Goal: Information Seeking & Learning: Learn about a topic

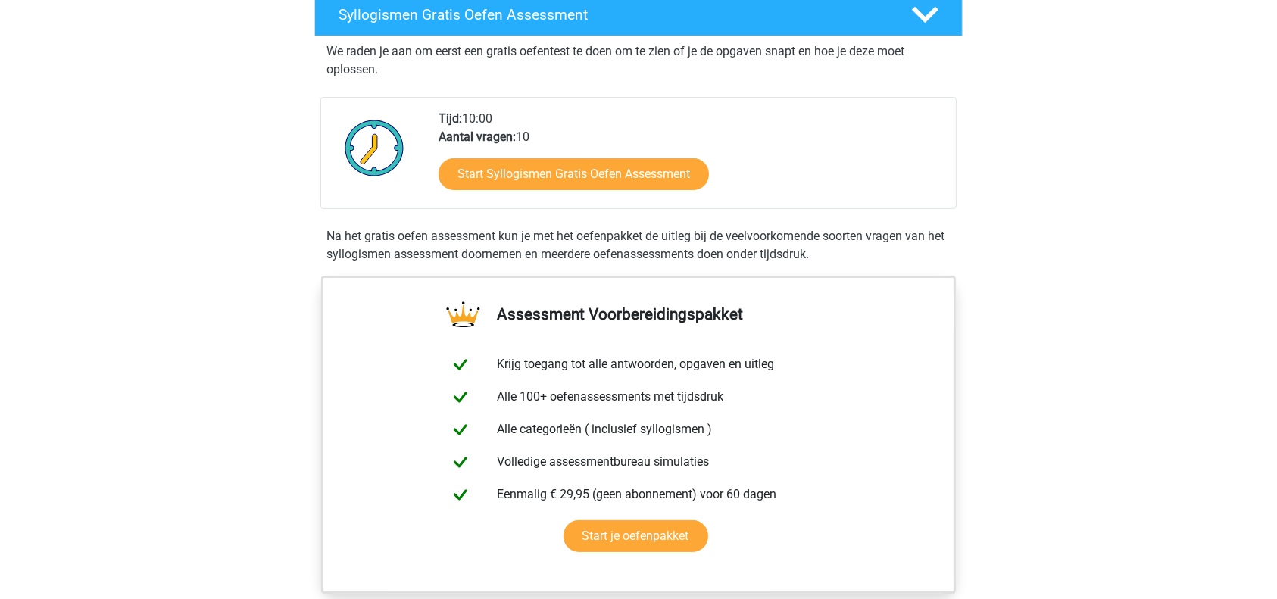
scroll to position [267, 0]
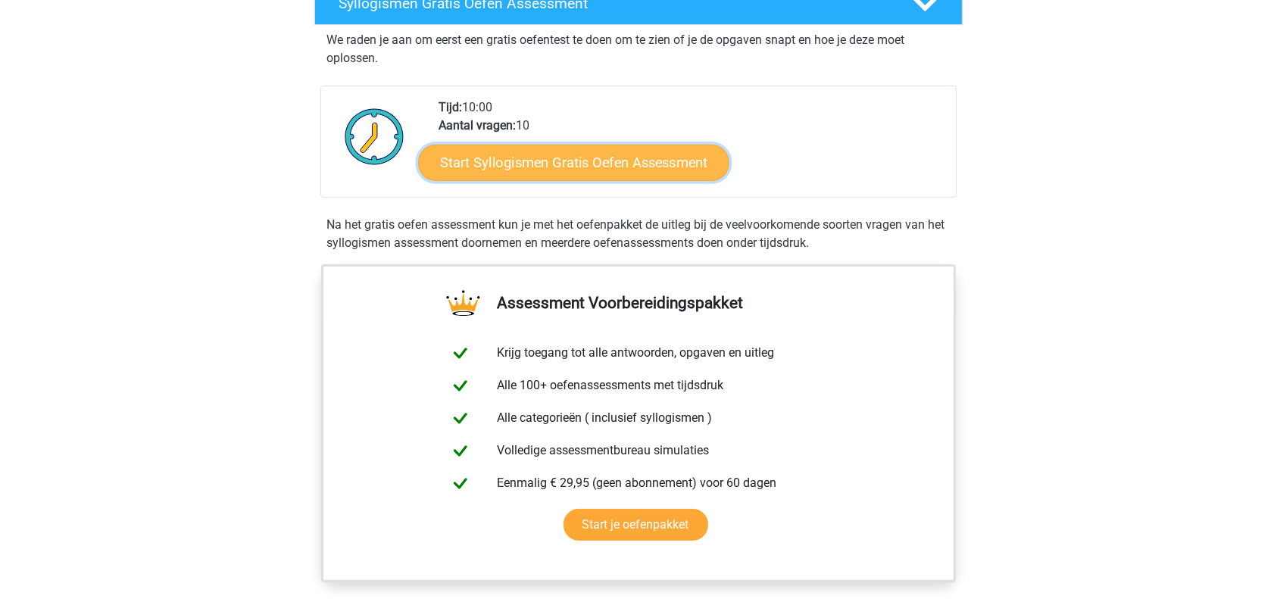
click at [692, 169] on link "Start Syllogismen Gratis Oefen Assessment" at bounding box center [574, 162] width 311 height 36
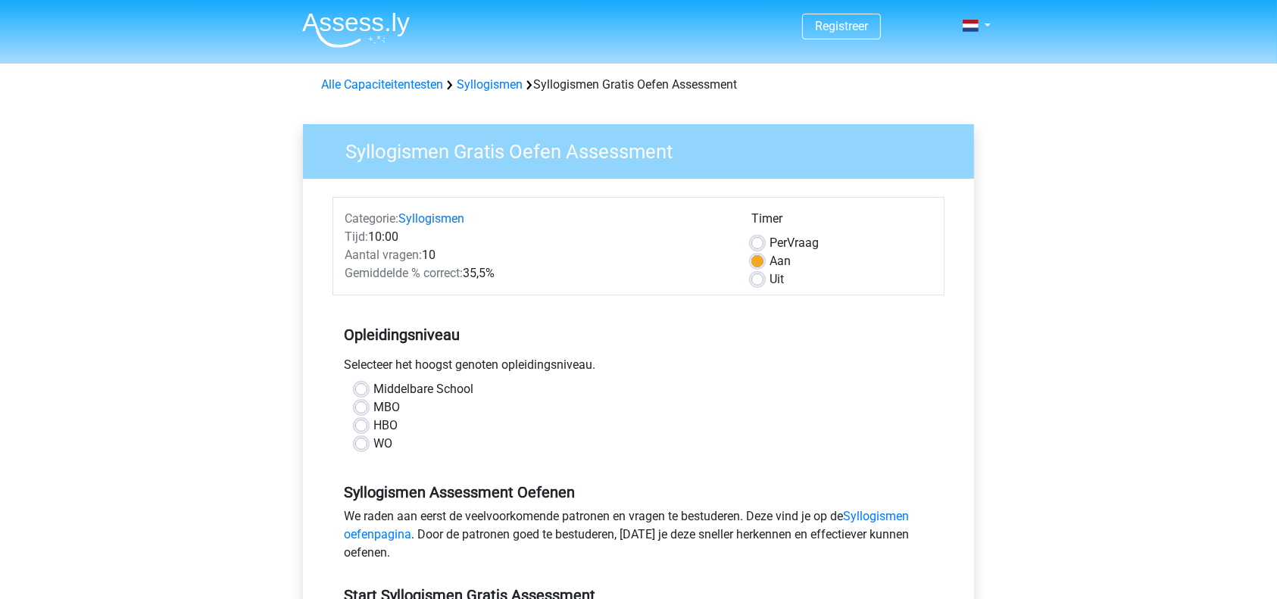
click at [376, 445] on label "WO" at bounding box center [382, 444] width 19 height 18
click at [367, 445] on input "WO" at bounding box center [361, 442] width 12 height 15
radio input "true"
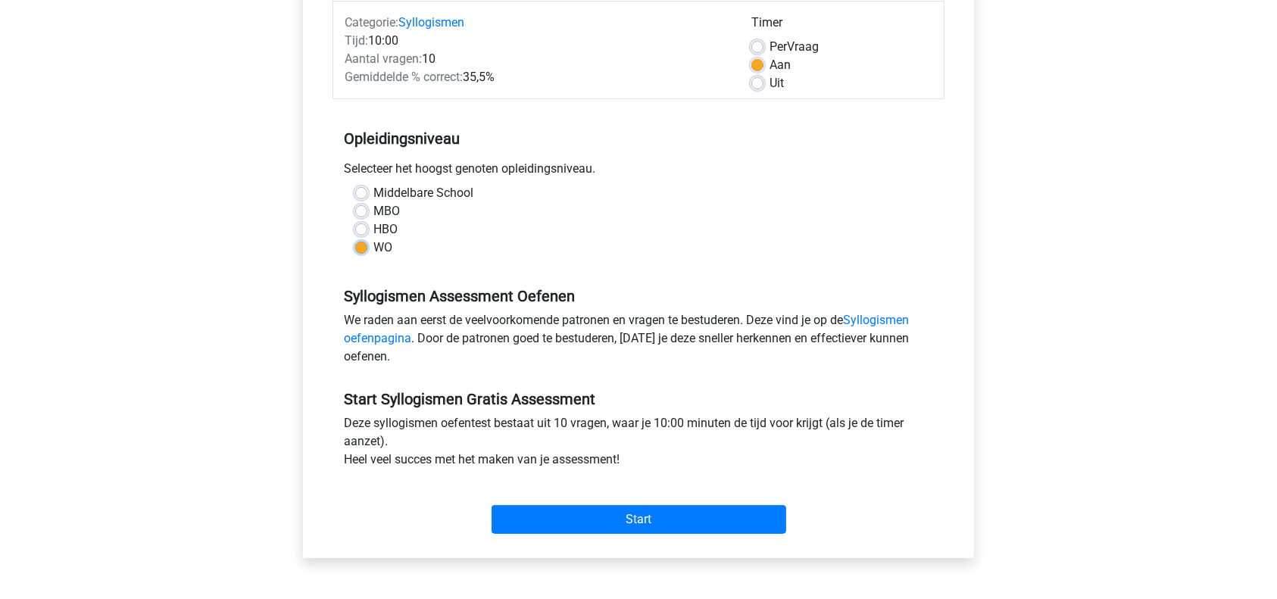
scroll to position [206, 0]
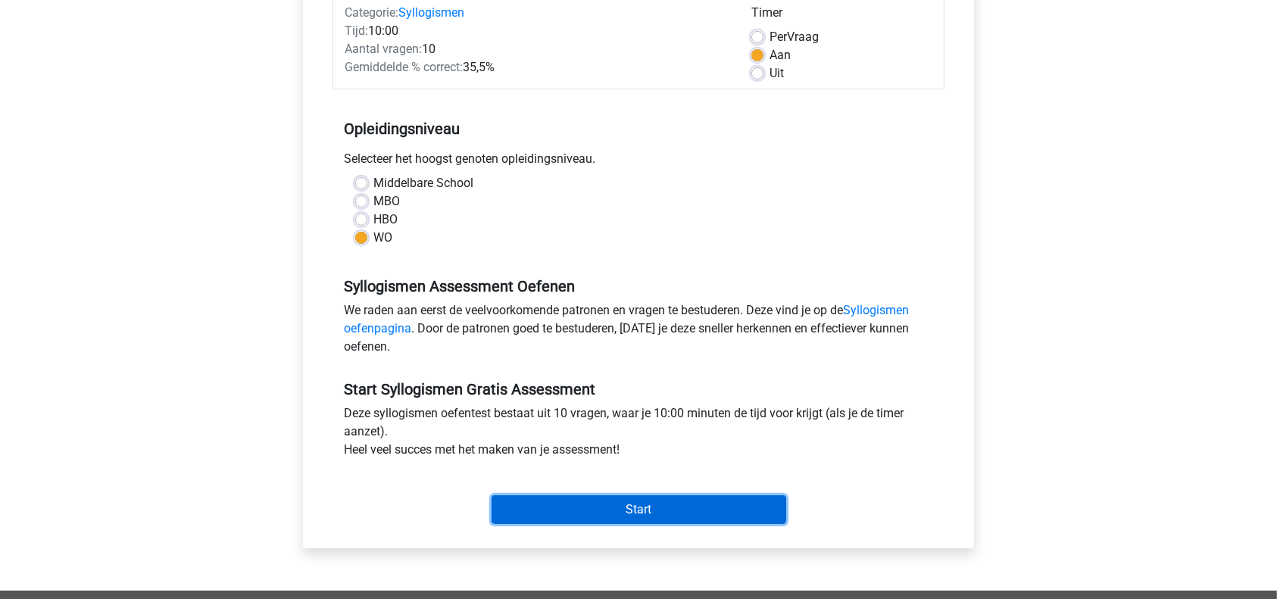
click at [644, 519] on input "Start" at bounding box center [638, 509] width 295 height 29
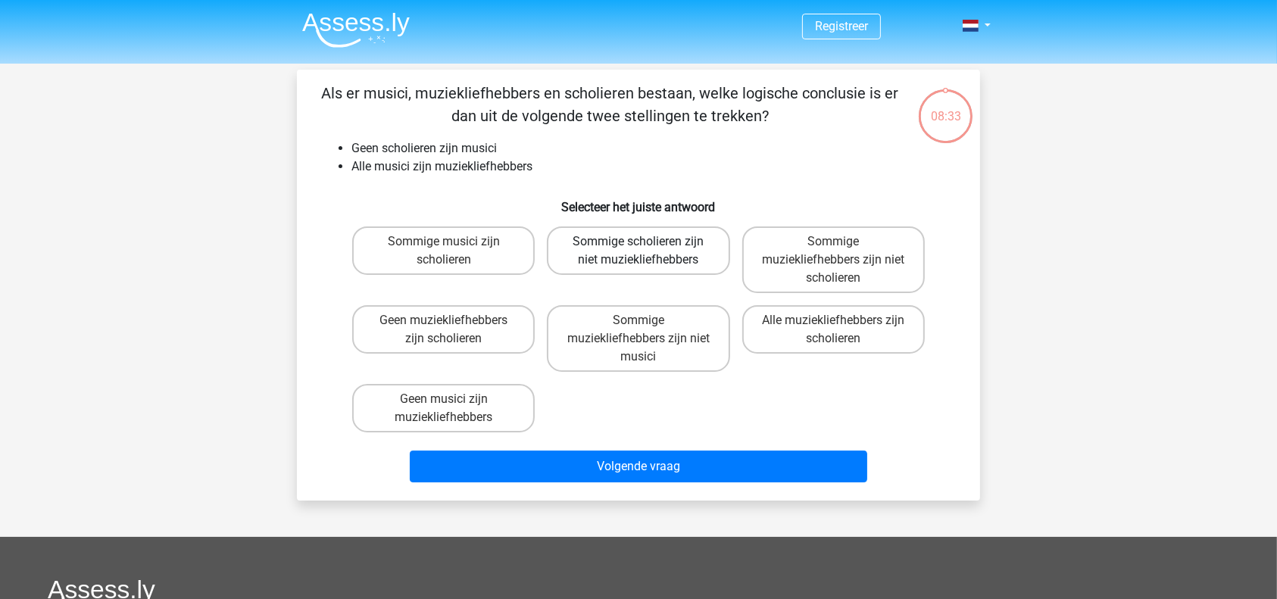
click at [658, 264] on label "Sommige scholieren zijn niet muziekliefhebbers" at bounding box center [638, 250] width 183 height 48
click at [648, 251] on input "Sommige scholieren zijn niet muziekliefhebbers" at bounding box center [643, 247] width 10 height 10
radio input "true"
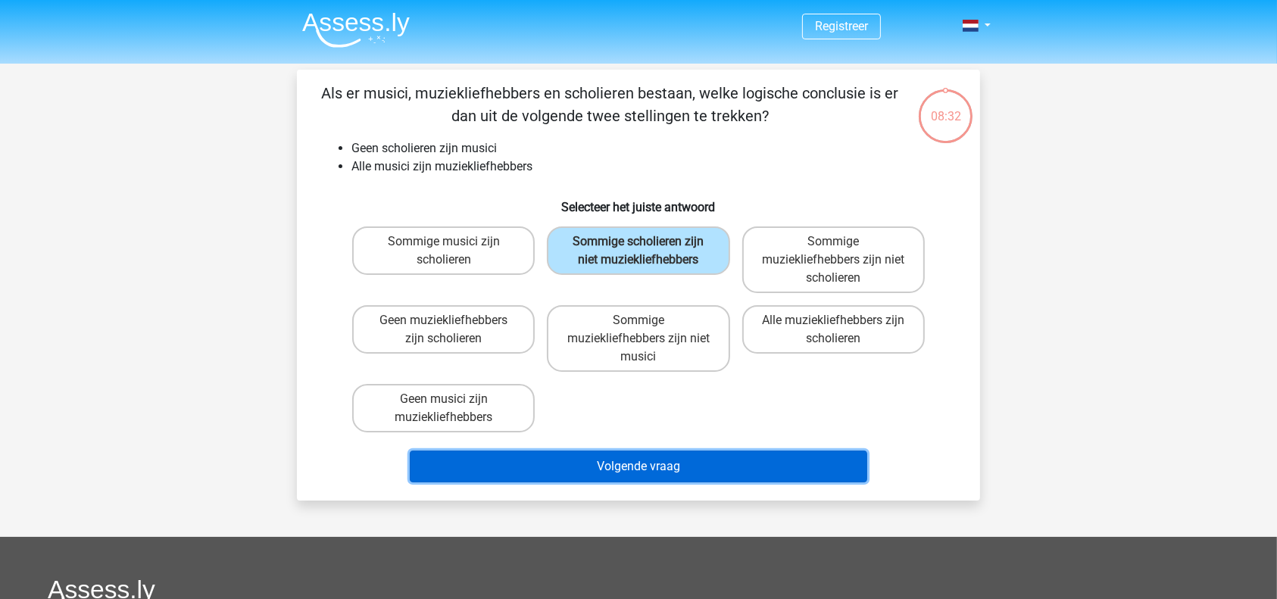
click at [678, 451] on button "Volgende vraag" at bounding box center [639, 467] width 458 height 32
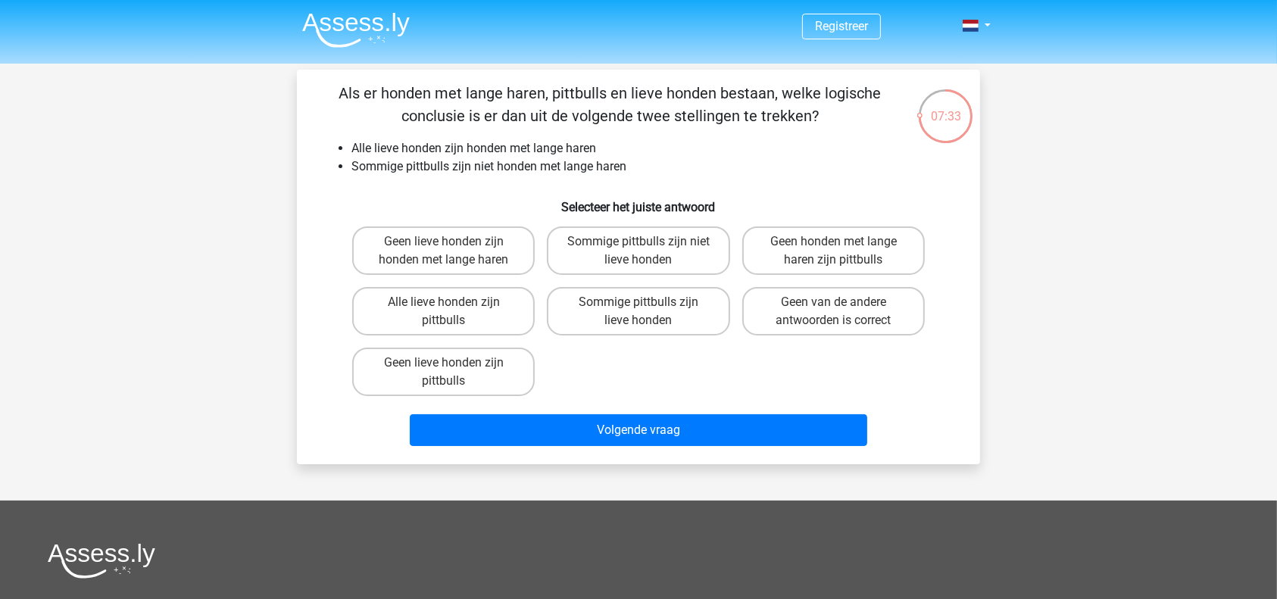
click at [668, 349] on div "Geen lieve honden zijn honden met lange haren Sommige pittbulls zijn niet lieve…" at bounding box center [638, 311] width 585 height 182
click at [656, 313] on label "Sommige pittbulls zijn lieve honden" at bounding box center [638, 311] width 183 height 48
click at [648, 312] on input "Sommige pittbulls zijn lieve honden" at bounding box center [643, 307] width 10 height 10
radio input "true"
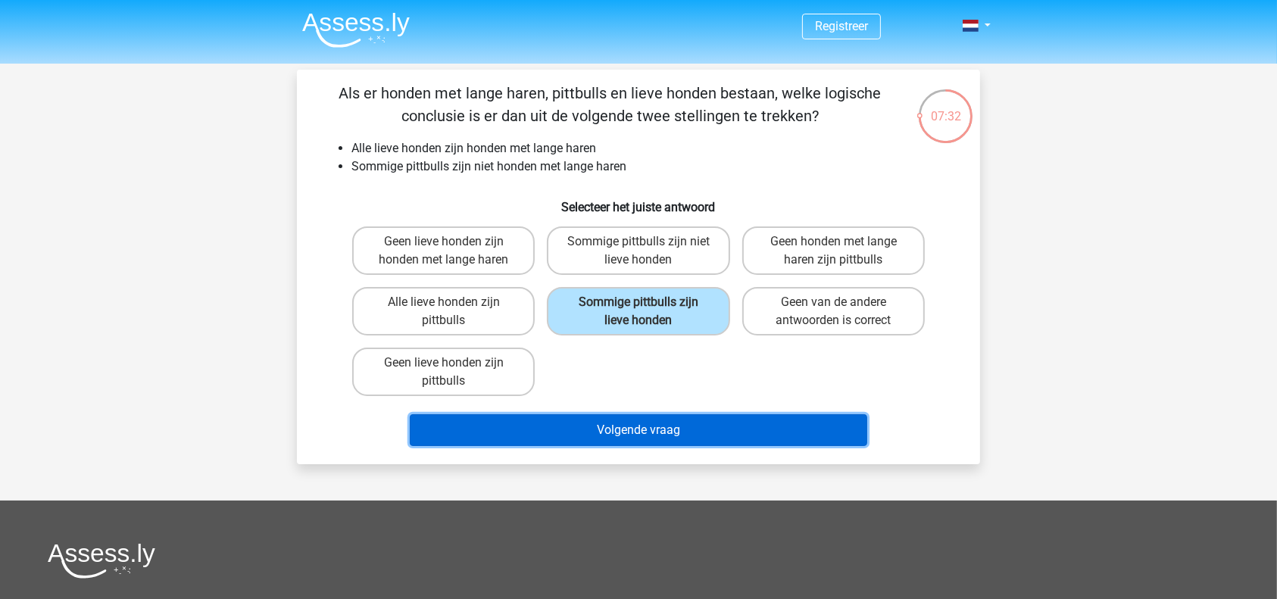
click at [678, 438] on button "Volgende vraag" at bounding box center [639, 430] width 458 height 32
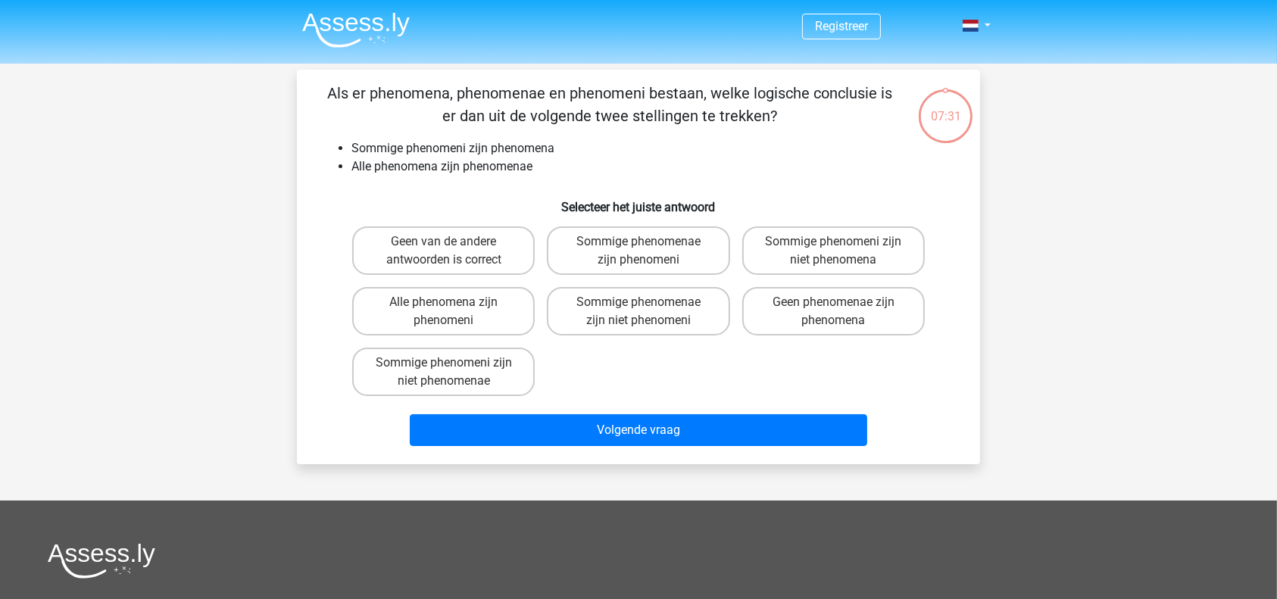
scroll to position [70, 0]
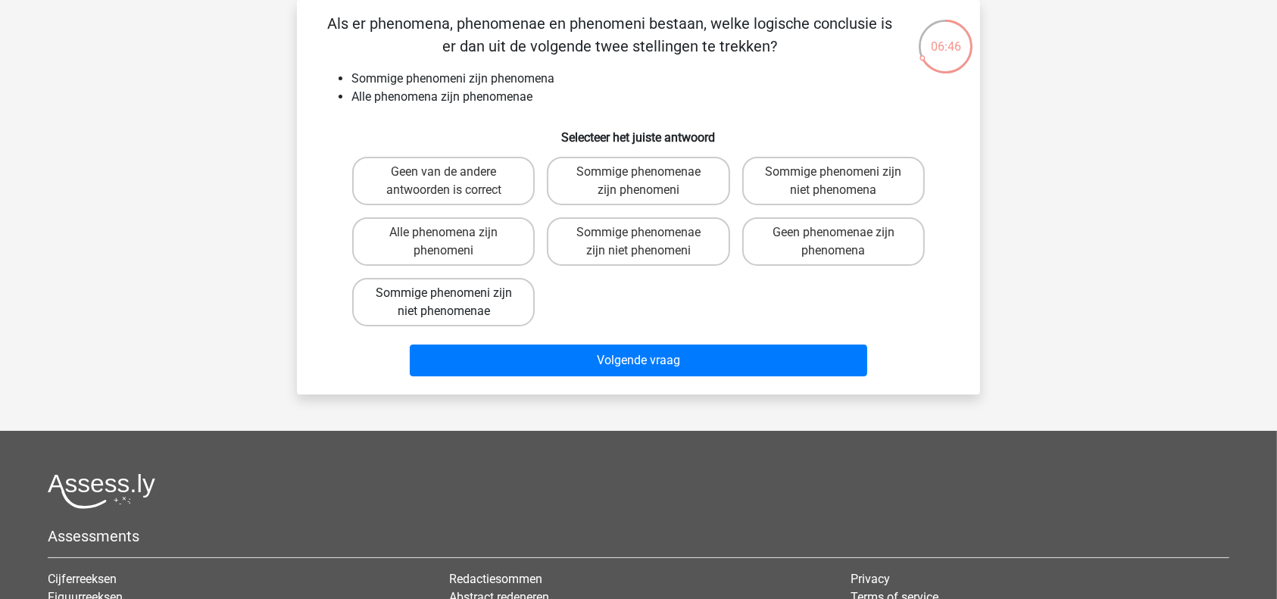
click at [497, 289] on label "Sommige phenomeni zijn niet phenomenae" at bounding box center [443, 302] width 183 height 48
click at [454, 293] on input "Sommige phenomeni zijn niet phenomenae" at bounding box center [449, 298] width 10 height 10
radio input "true"
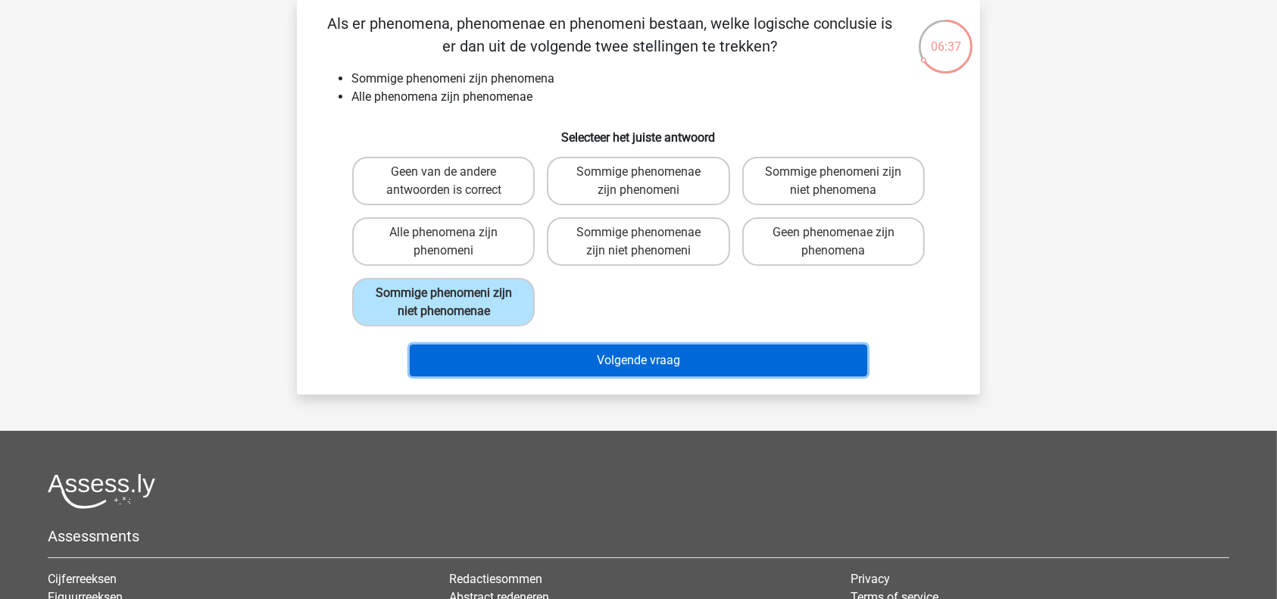
click at [665, 355] on button "Volgende vraag" at bounding box center [639, 361] width 458 height 32
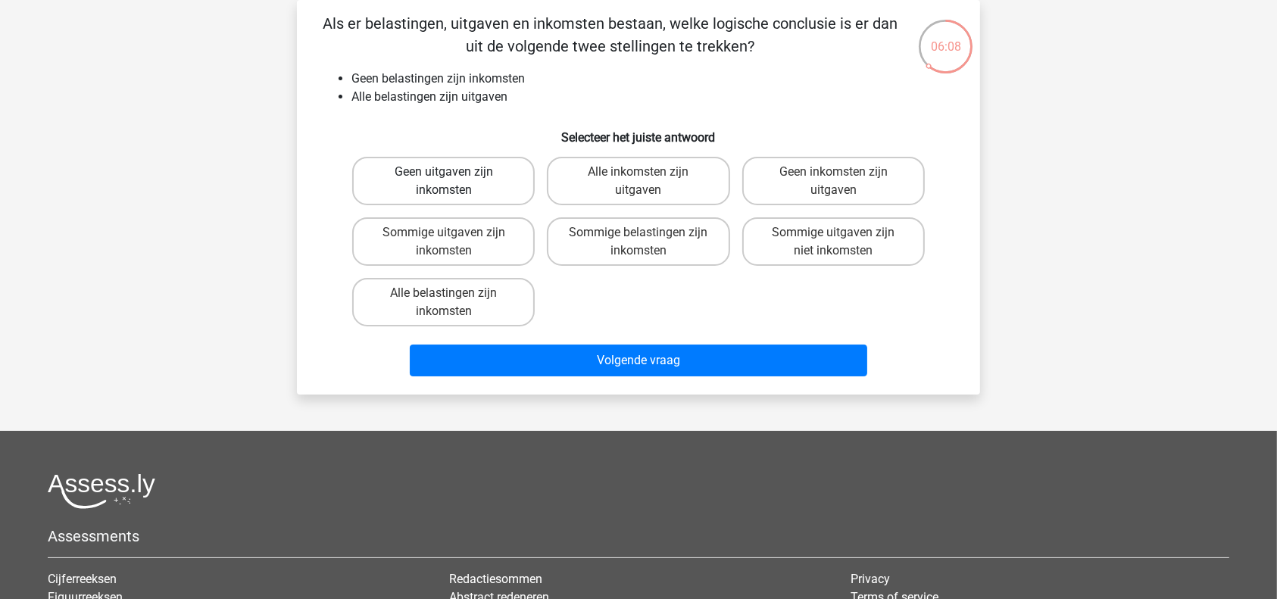
click at [461, 165] on label "Geen uitgaven zijn inkomsten" at bounding box center [443, 181] width 183 height 48
click at [454, 172] on input "Geen uitgaven zijn inkomsten" at bounding box center [449, 177] width 10 height 10
radio input "true"
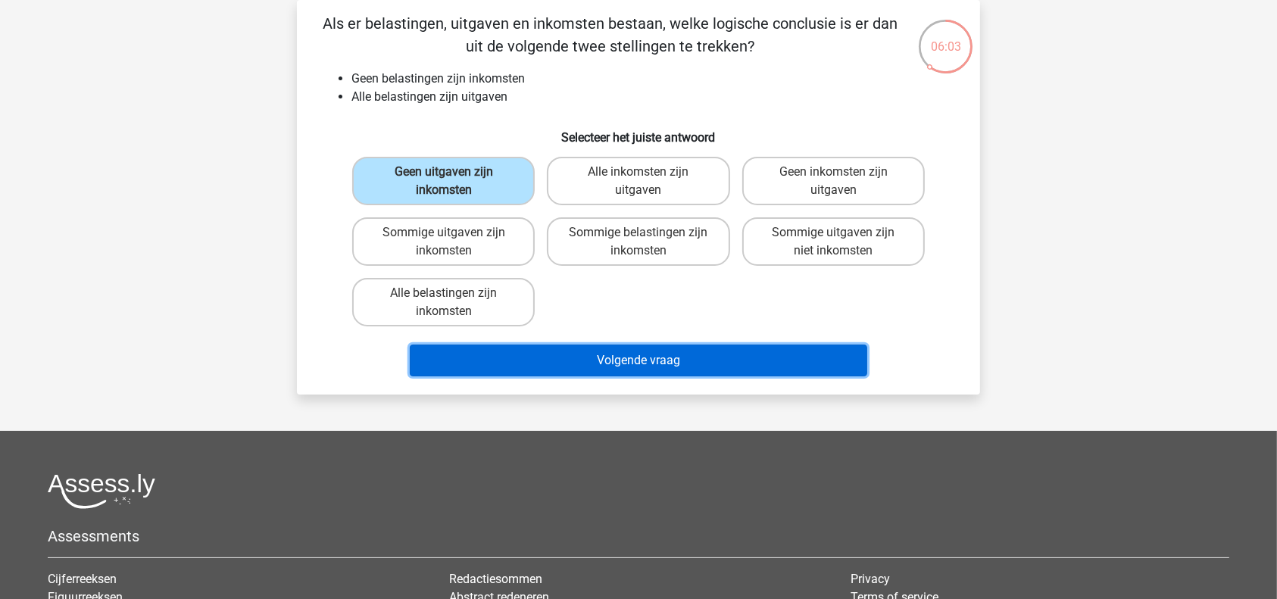
click at [710, 358] on button "Volgende vraag" at bounding box center [639, 361] width 458 height 32
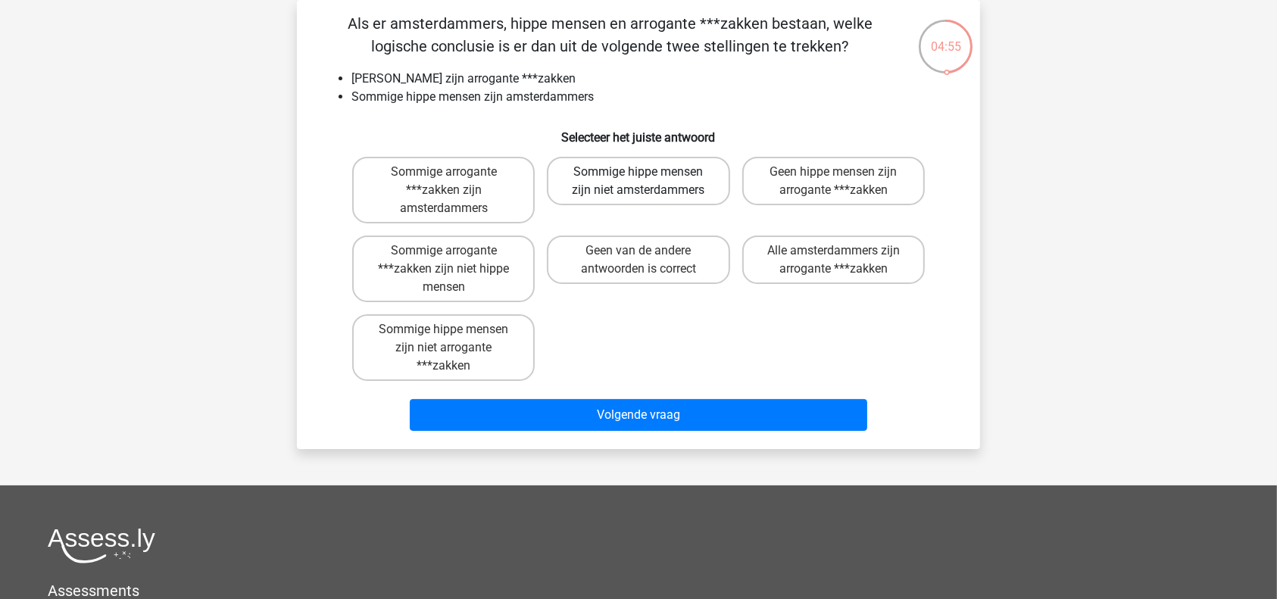
click at [610, 180] on label "Sommige hippe mensen zijn niet amsterdammers" at bounding box center [638, 181] width 183 height 48
click at [638, 180] on input "Sommige hippe mensen zijn niet amsterdammers" at bounding box center [643, 177] width 10 height 10
radio input "true"
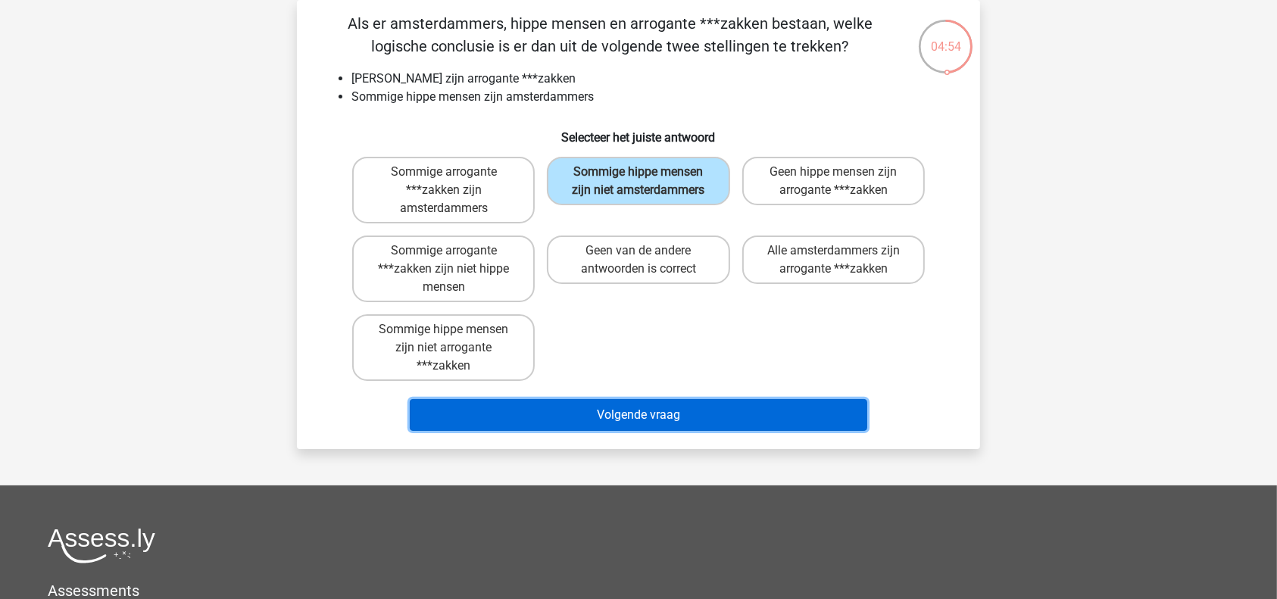
click at [654, 410] on button "Volgende vraag" at bounding box center [639, 415] width 458 height 32
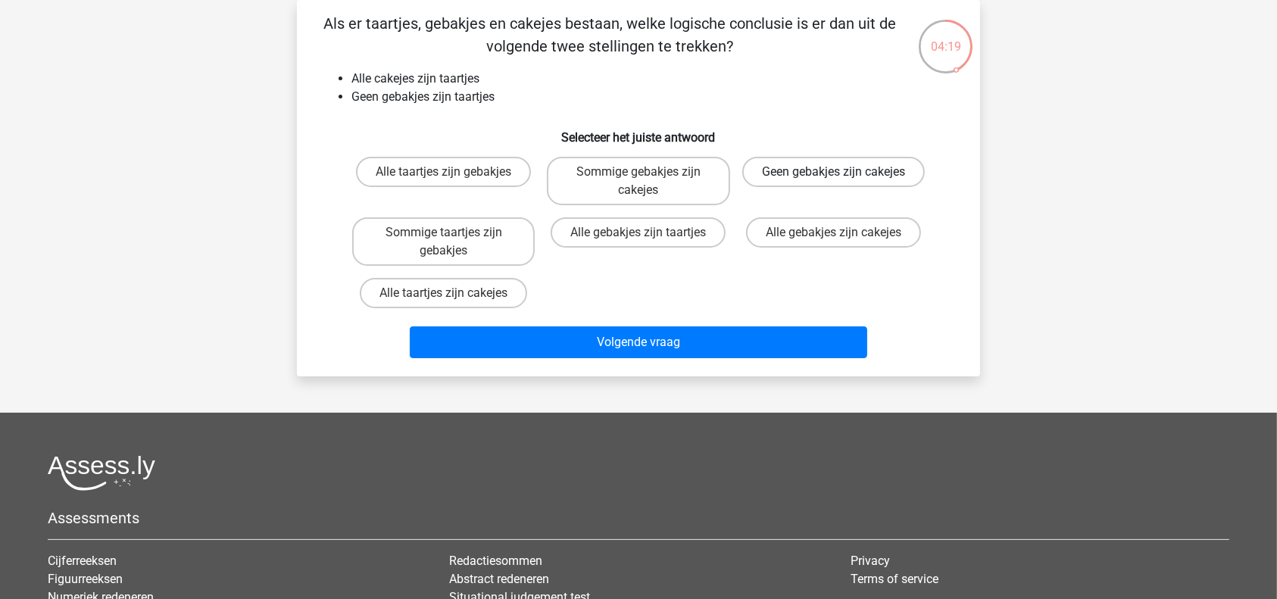
click at [817, 167] on label "Geen gebakjes zijn cakejes" at bounding box center [833, 172] width 183 height 30
click at [833, 172] on input "Geen gebakjes zijn cakejes" at bounding box center [838, 177] width 10 height 10
radio input "true"
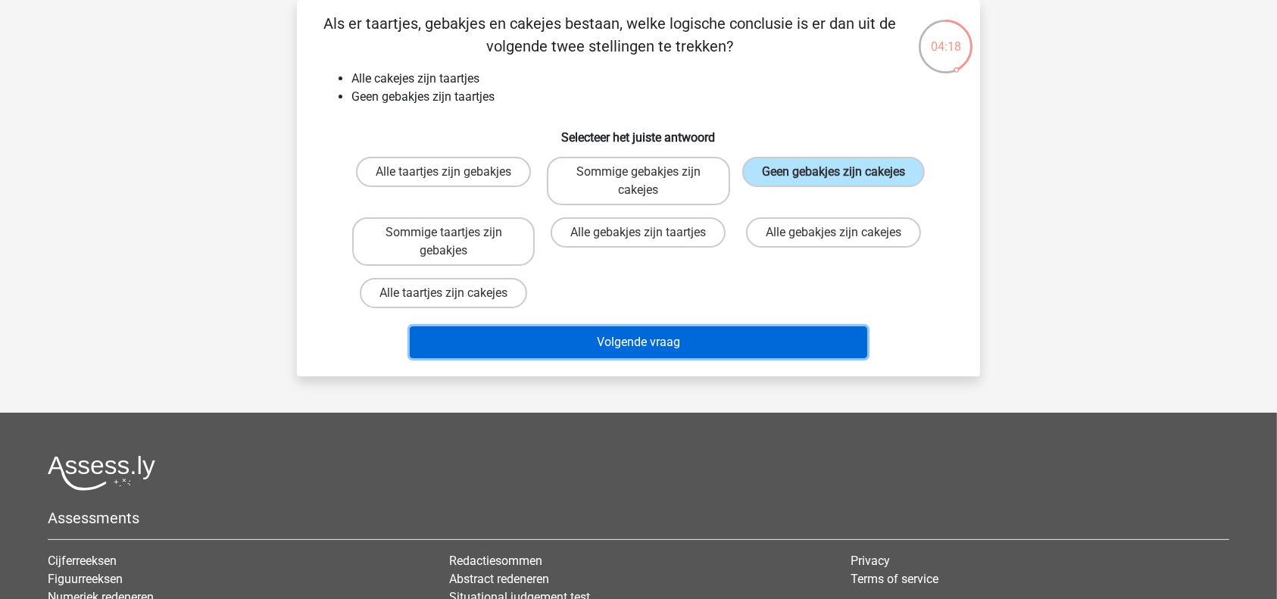
click at [786, 339] on button "Volgende vraag" at bounding box center [639, 342] width 458 height 32
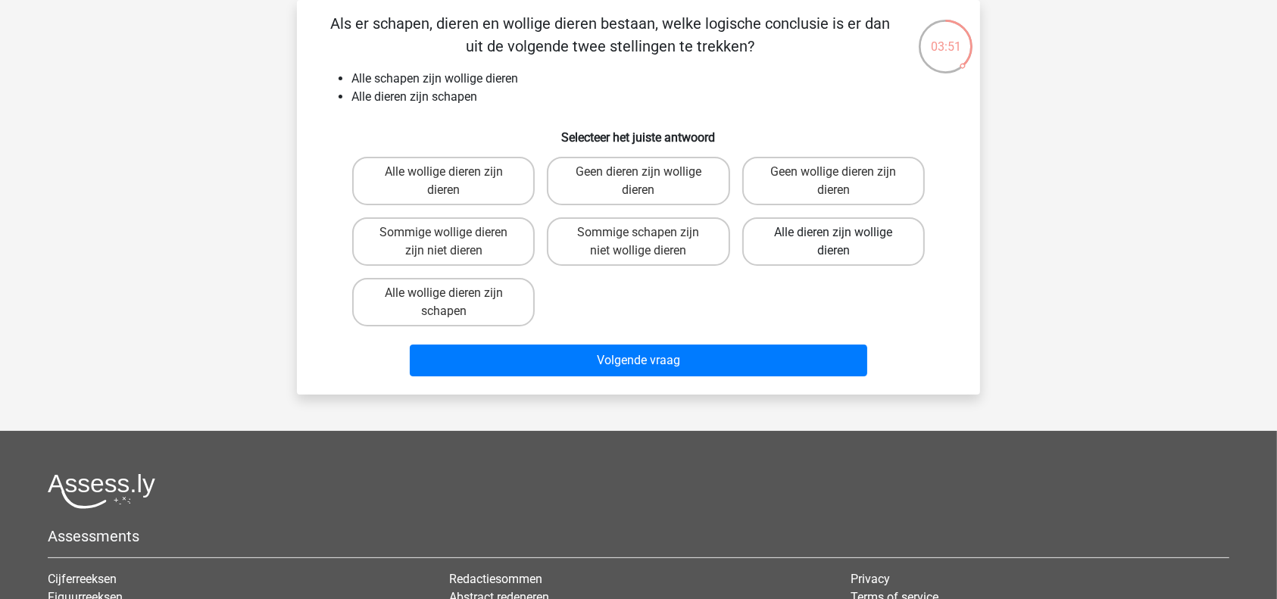
click at [812, 241] on label "Alle dieren zijn wollige dieren" at bounding box center [833, 241] width 183 height 48
click at [833, 241] on input "Alle dieren zijn wollige dieren" at bounding box center [838, 237] width 10 height 10
radio input "true"
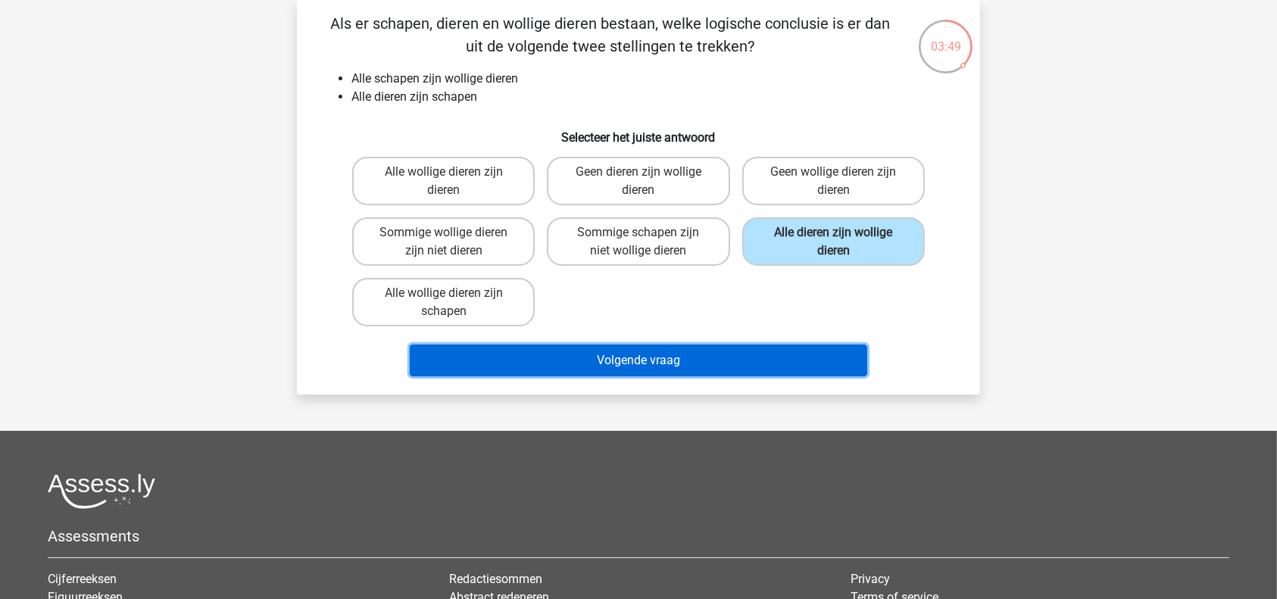
click at [710, 359] on button "Volgende vraag" at bounding box center [639, 361] width 458 height 32
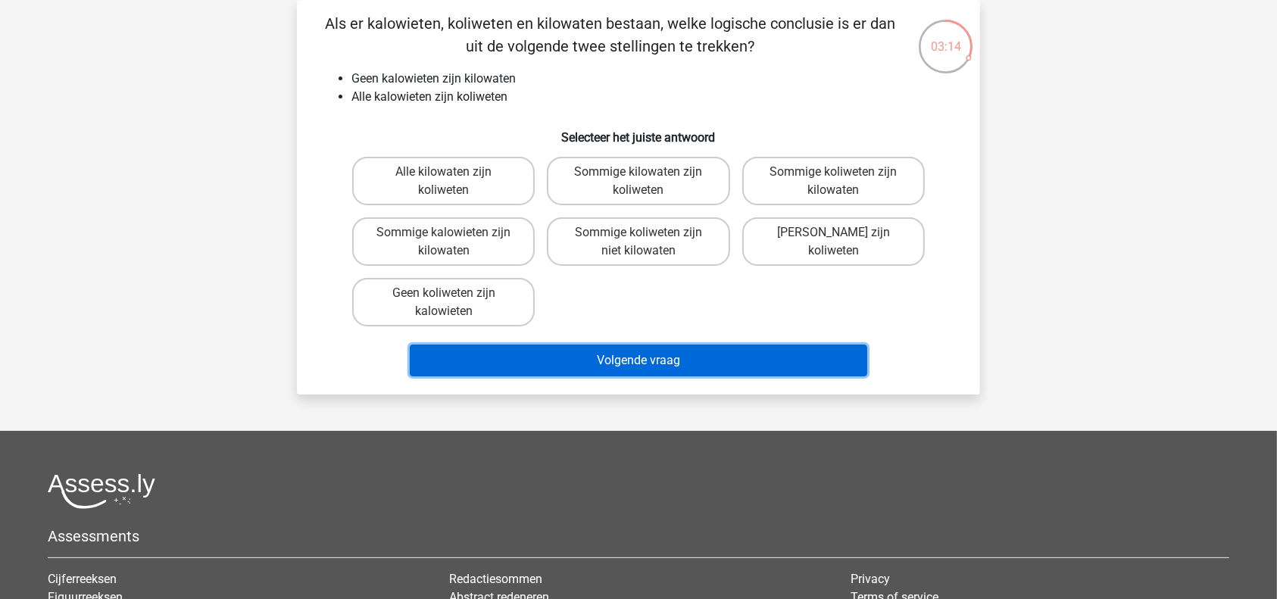
click at [710, 359] on button "Volgende vraag" at bounding box center [639, 361] width 458 height 32
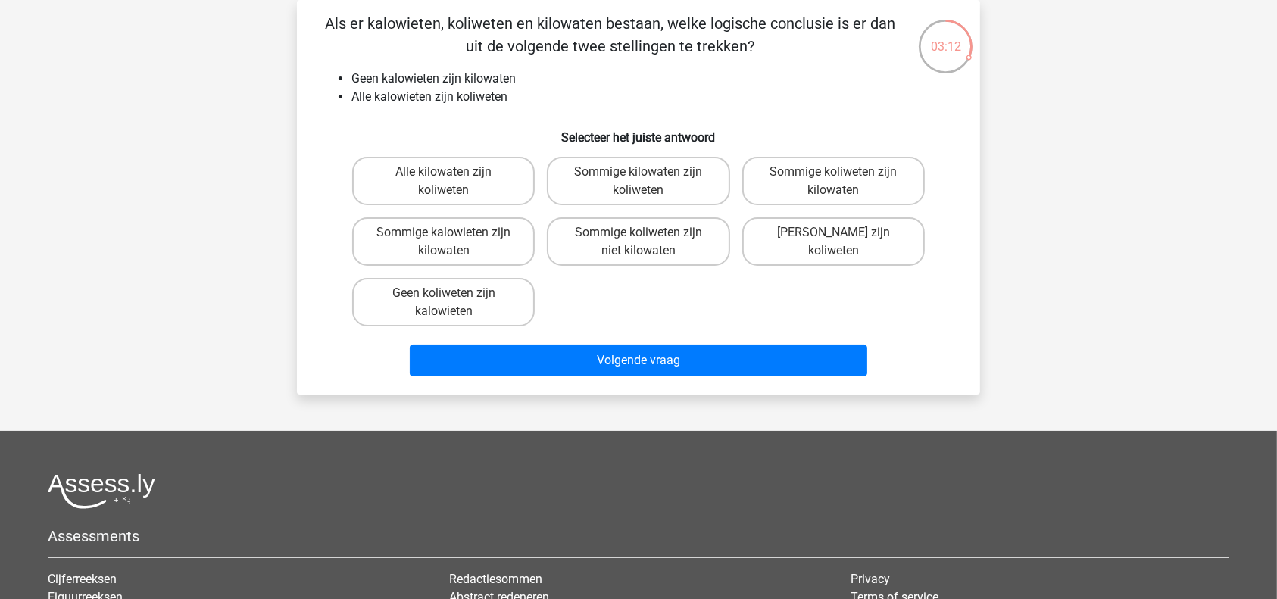
click at [714, 122] on h6 "Selecteer het juiste antwoord" at bounding box center [638, 131] width 635 height 27
click at [834, 209] on div "Sommige koliweten zijn kilowaten" at bounding box center [833, 181] width 195 height 61
click at [837, 236] on input "Geen kilowaten zijn koliweten" at bounding box center [838, 237] width 10 height 10
radio input "true"
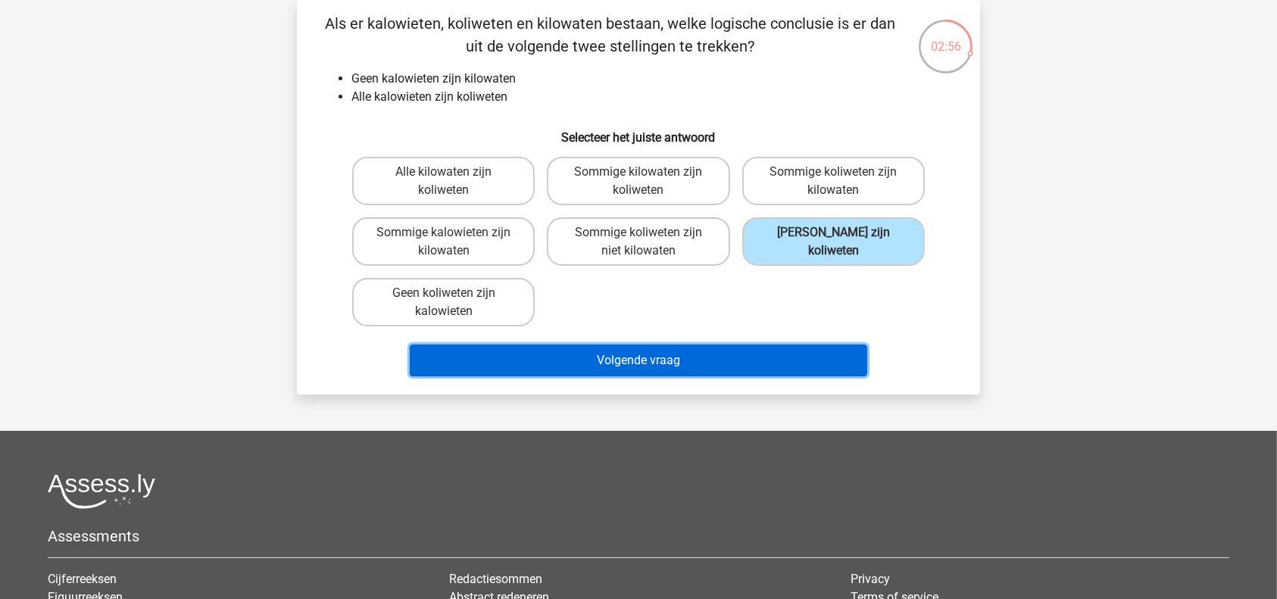
click at [775, 364] on button "Volgende vraag" at bounding box center [639, 361] width 458 height 32
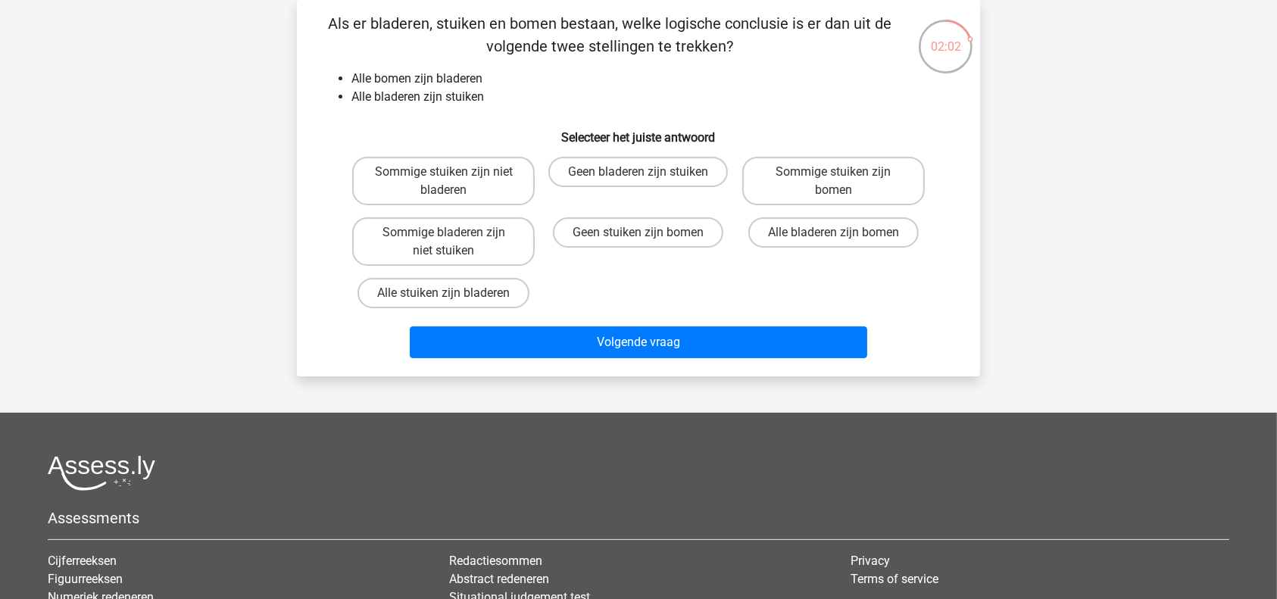
click at [840, 232] on input "Alle bladeren zijn bomen" at bounding box center [838, 237] width 10 height 10
radio input "true"
click at [691, 238] on label "Geen stuiken zijn bomen" at bounding box center [638, 232] width 170 height 30
click at [648, 238] on input "Geen stuiken zijn bomen" at bounding box center [643, 237] width 10 height 10
radio input "true"
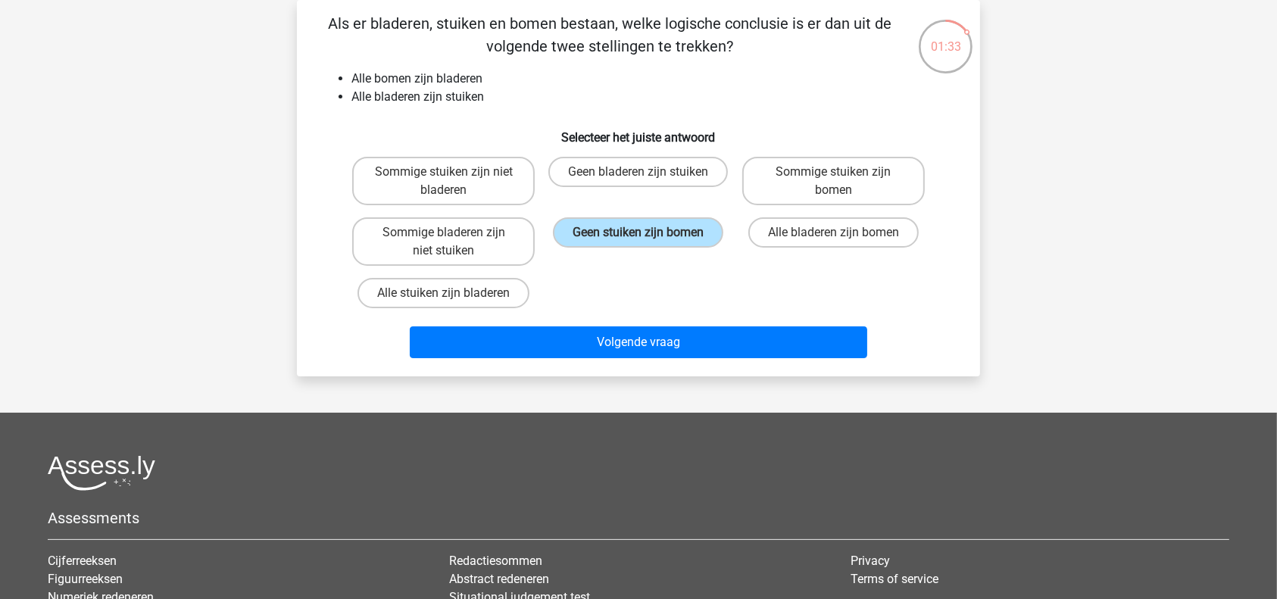
click at [644, 173] on input "Geen bladeren zijn stuiken" at bounding box center [643, 177] width 10 height 10
radio input "true"
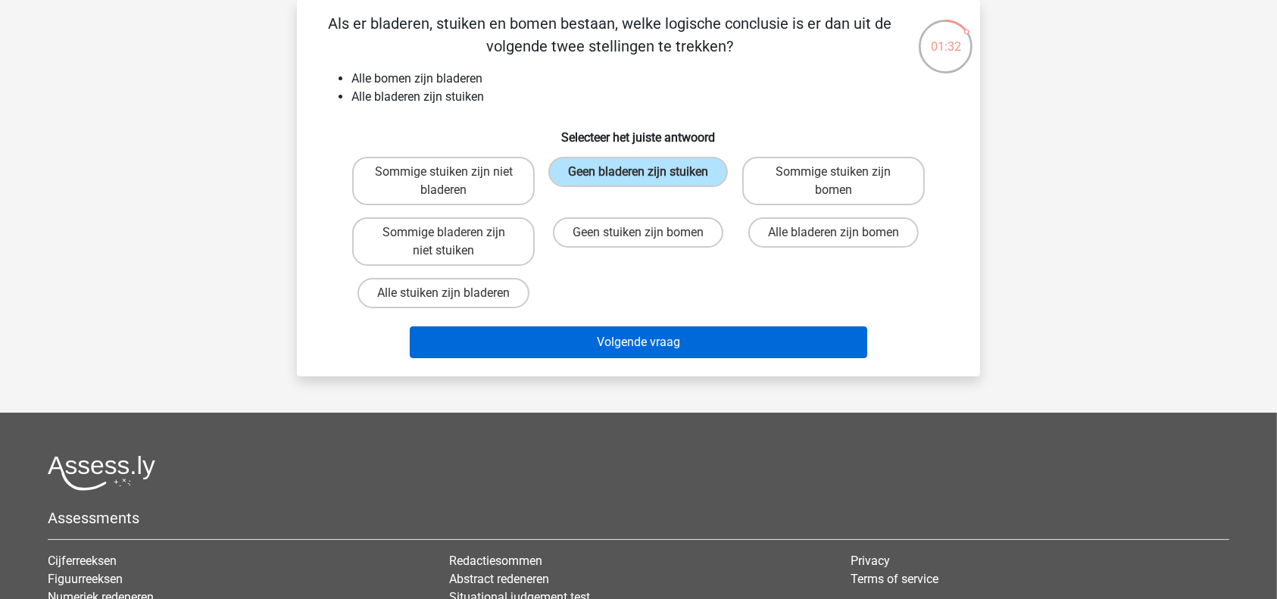
drag, startPoint x: 644, startPoint y: 173, endPoint x: 669, endPoint y: 332, distance: 161.7
click at [669, 332] on div "Als er bladeren, stuiken en bomen bestaan, welke logische conclusie is er dan u…" at bounding box center [638, 188] width 671 height 352
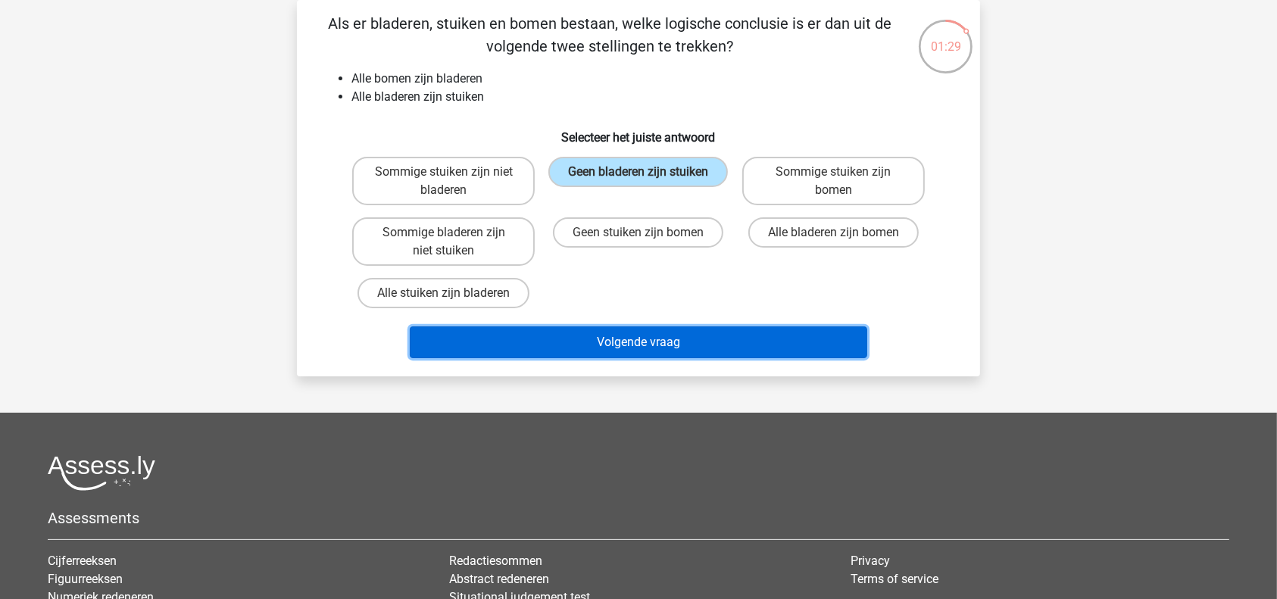
click at [691, 342] on button "Volgende vraag" at bounding box center [639, 342] width 458 height 32
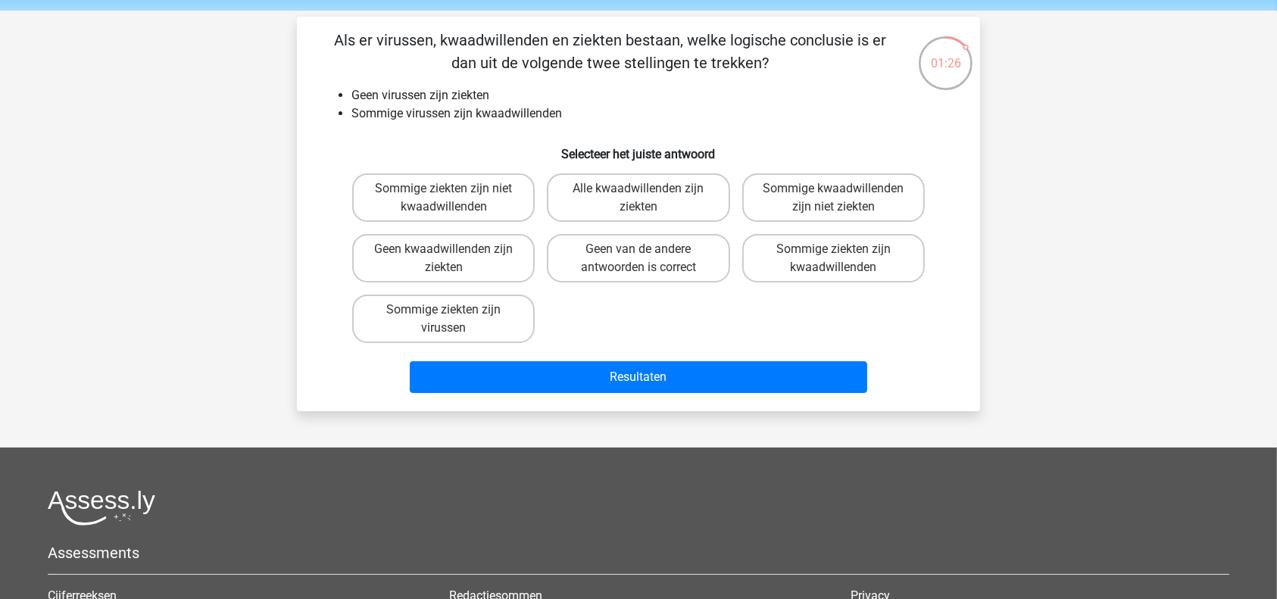
scroll to position [56, 0]
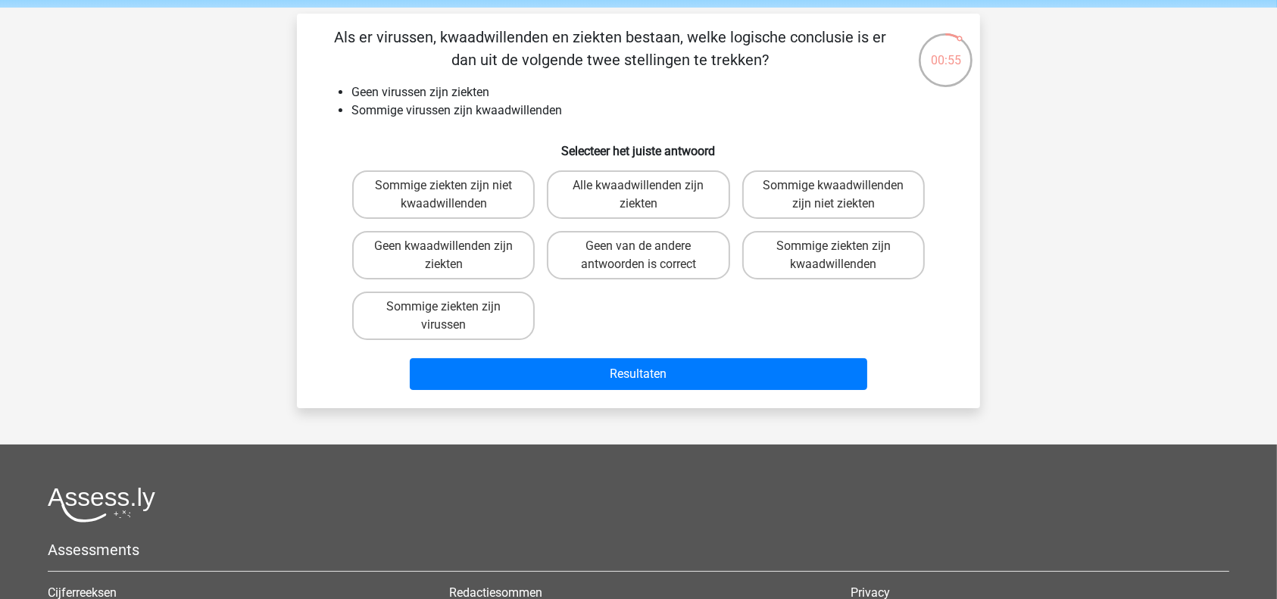
click at [1236, 325] on div "Registreer Nederlands English" at bounding box center [638, 394] width 1277 height 900
click at [679, 266] on label "Geen van de andere antwoorden is correct" at bounding box center [638, 255] width 183 height 48
click at [648, 256] on input "Geen van de andere antwoorden is correct" at bounding box center [643, 251] width 10 height 10
radio input "true"
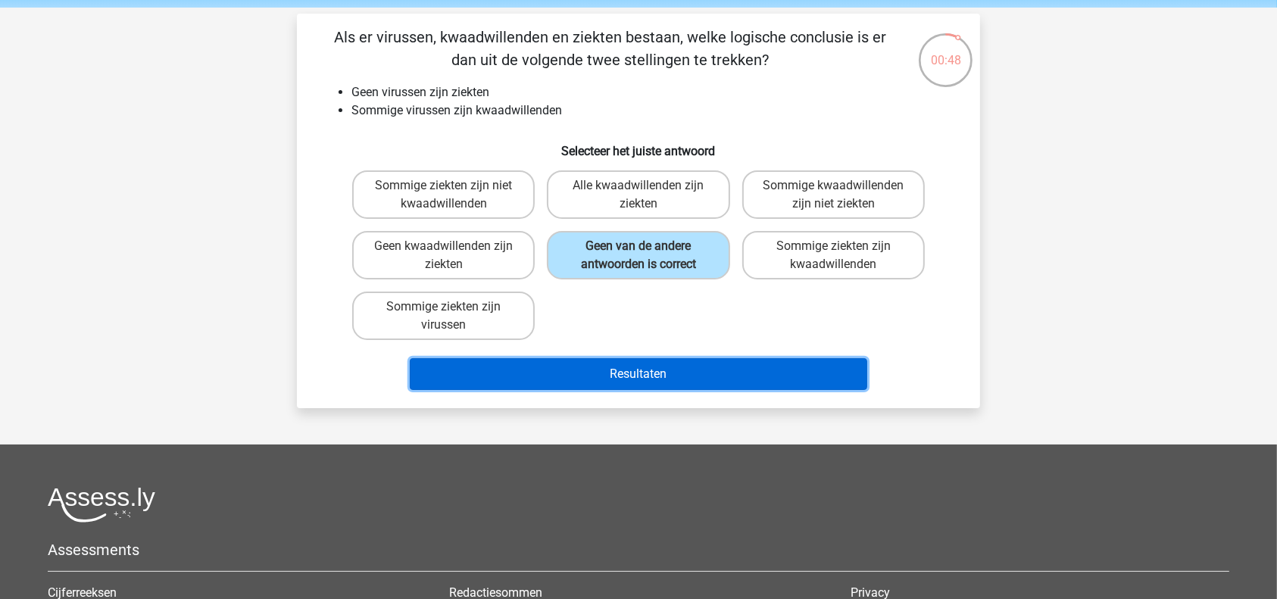
click at [690, 383] on button "Resultaten" at bounding box center [639, 374] width 458 height 32
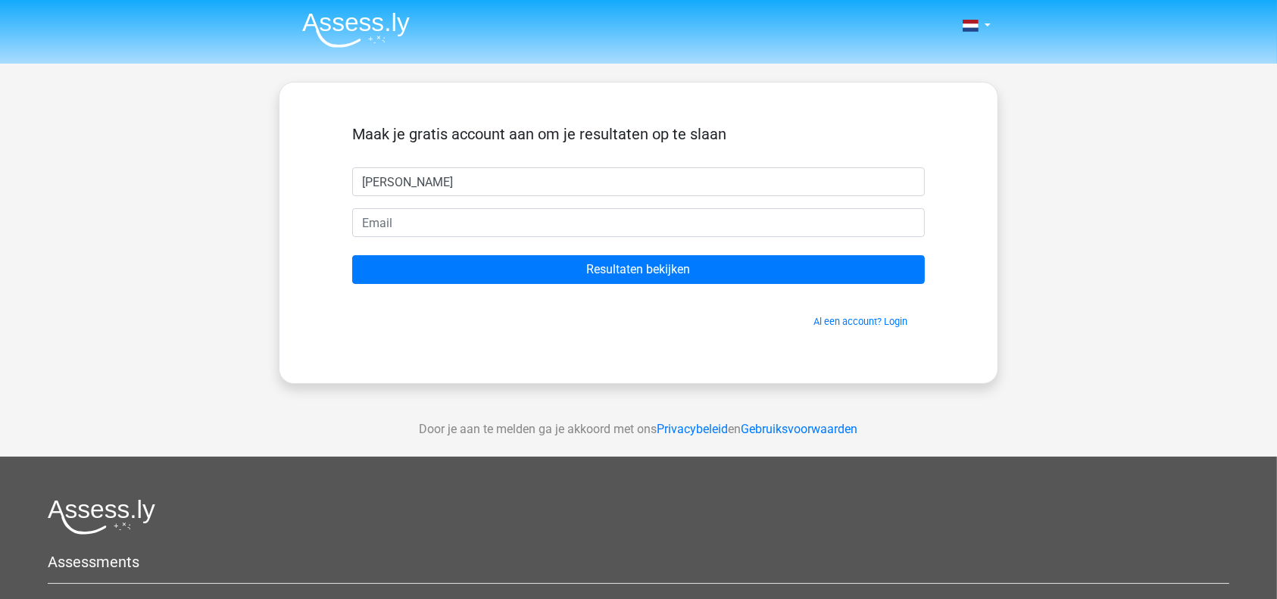
type input "shannon"
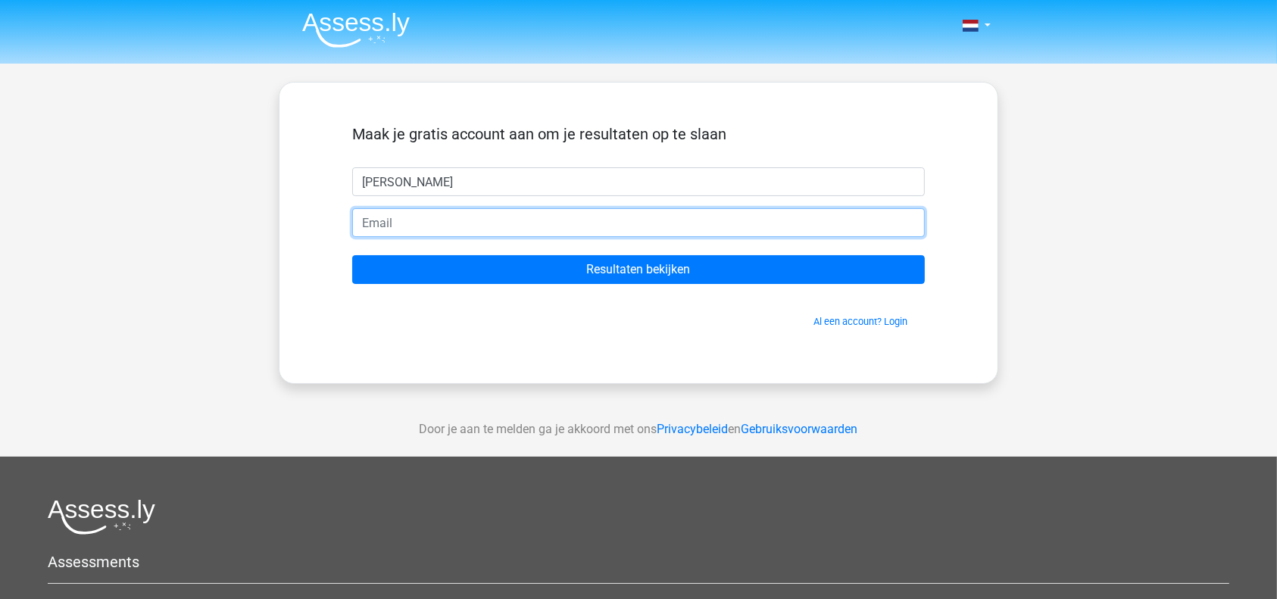
click at [397, 210] on input "email" at bounding box center [638, 222] width 573 height 29
type input "shannonmoller00@gmail.com"
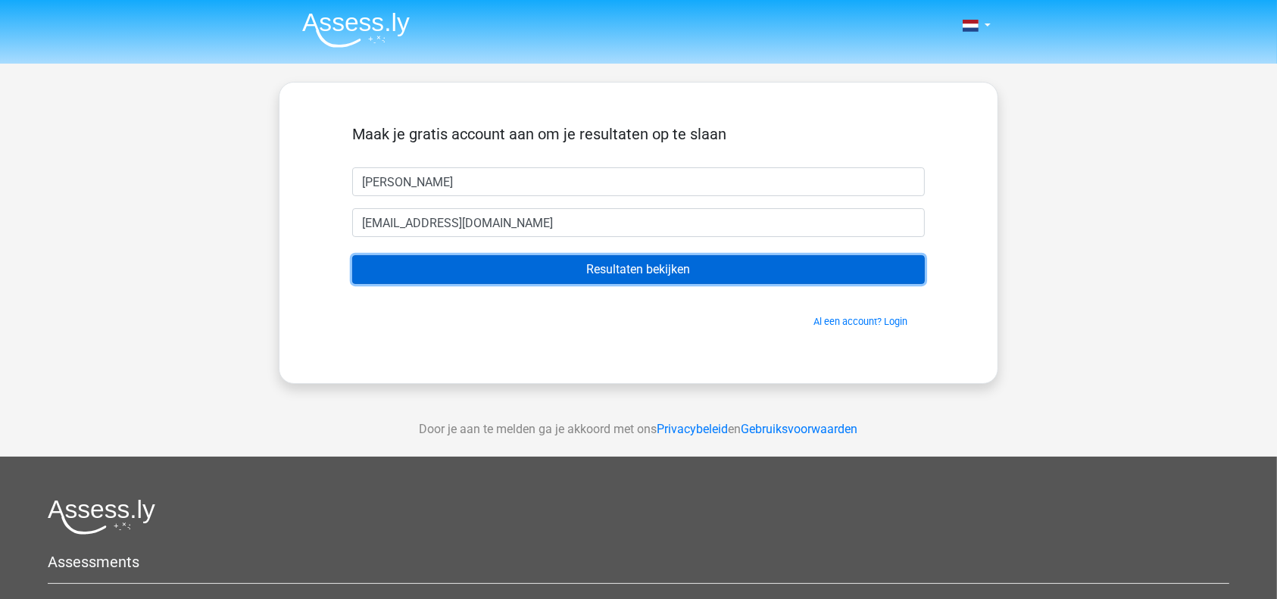
click at [537, 272] on input "Resultaten bekijken" at bounding box center [638, 269] width 573 height 29
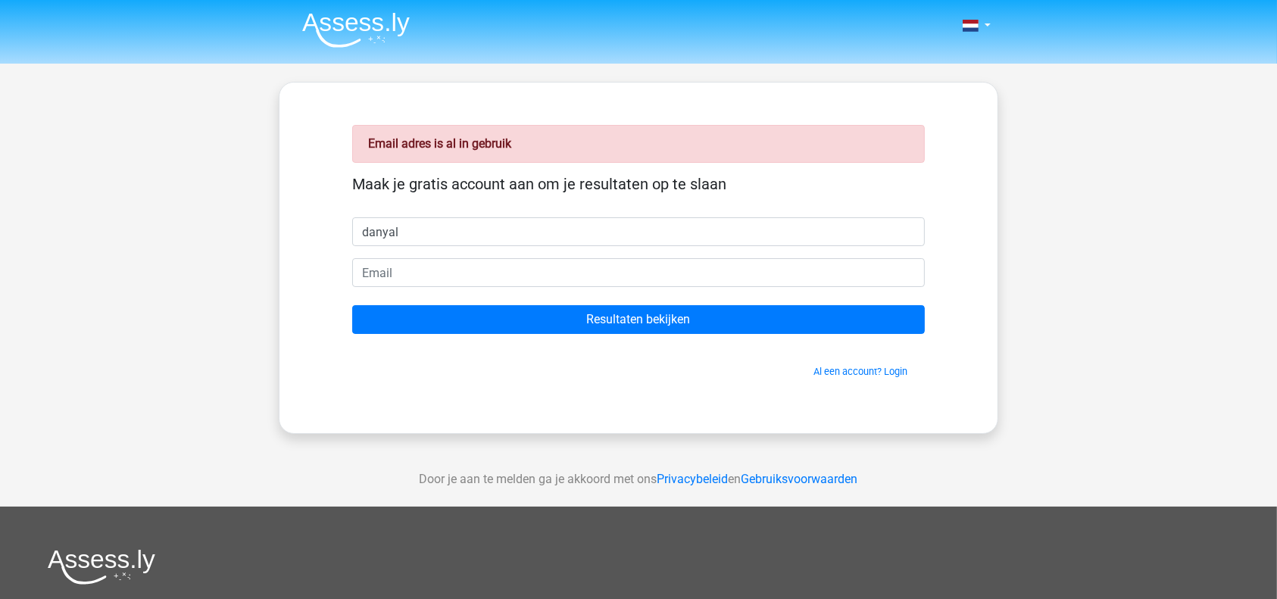
type input "danyal"
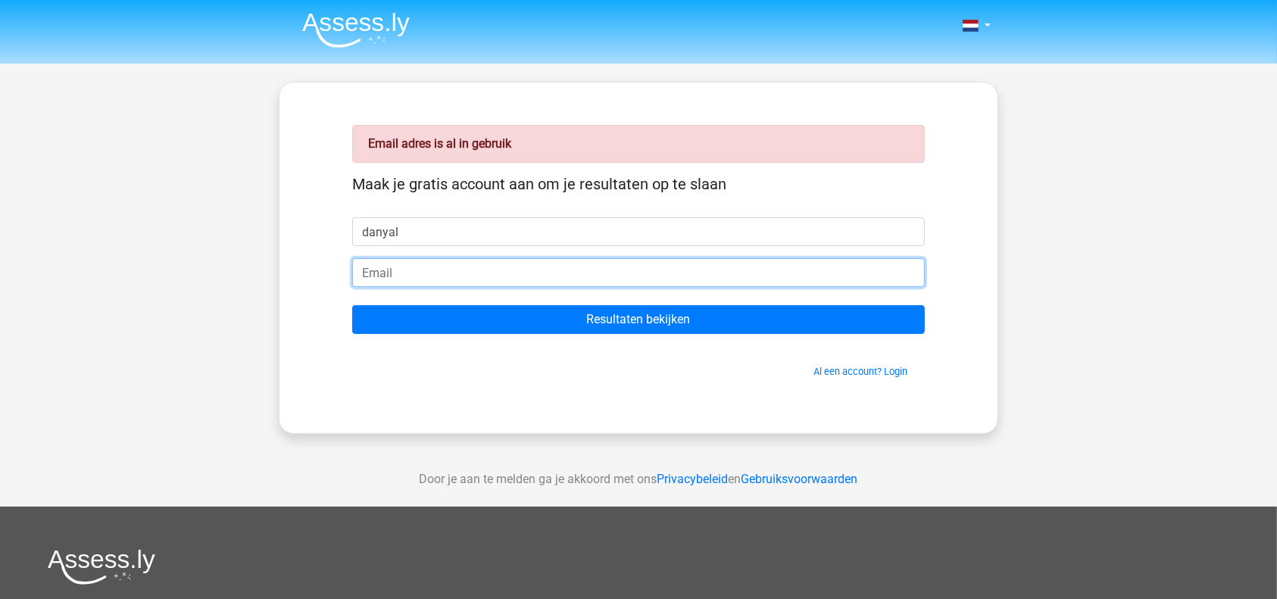
click at [450, 269] on input "email" at bounding box center [638, 272] width 573 height 29
type input "[EMAIL_ADDRESS][DOMAIN_NAME]"
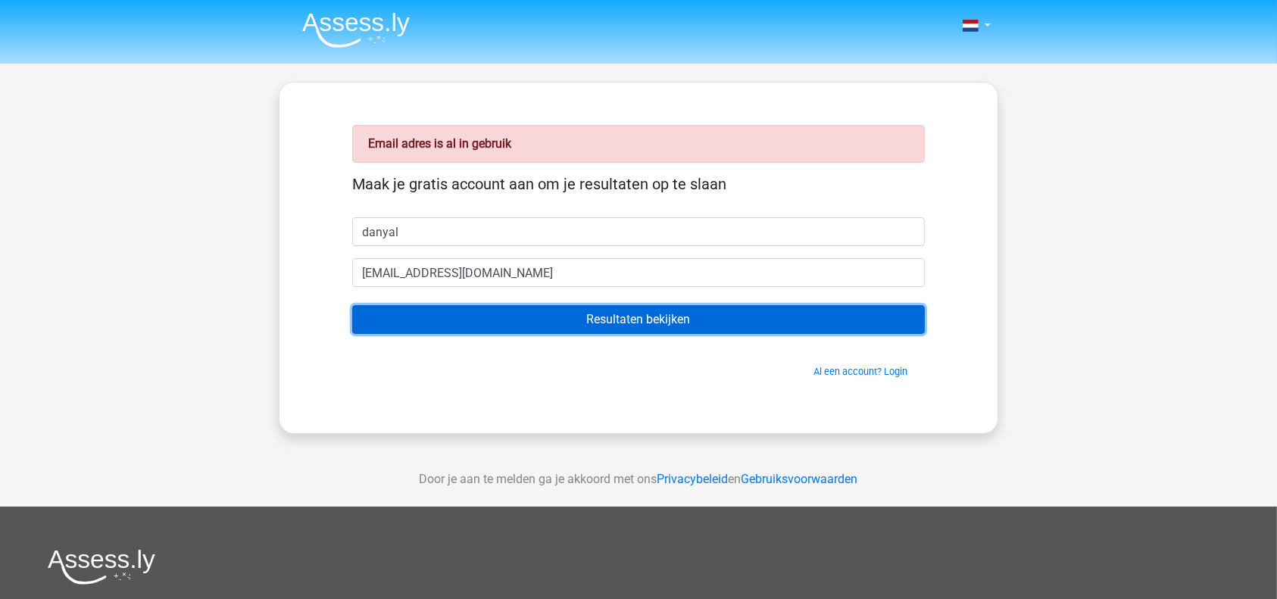
click at [517, 326] on input "Resultaten bekijken" at bounding box center [638, 319] width 573 height 29
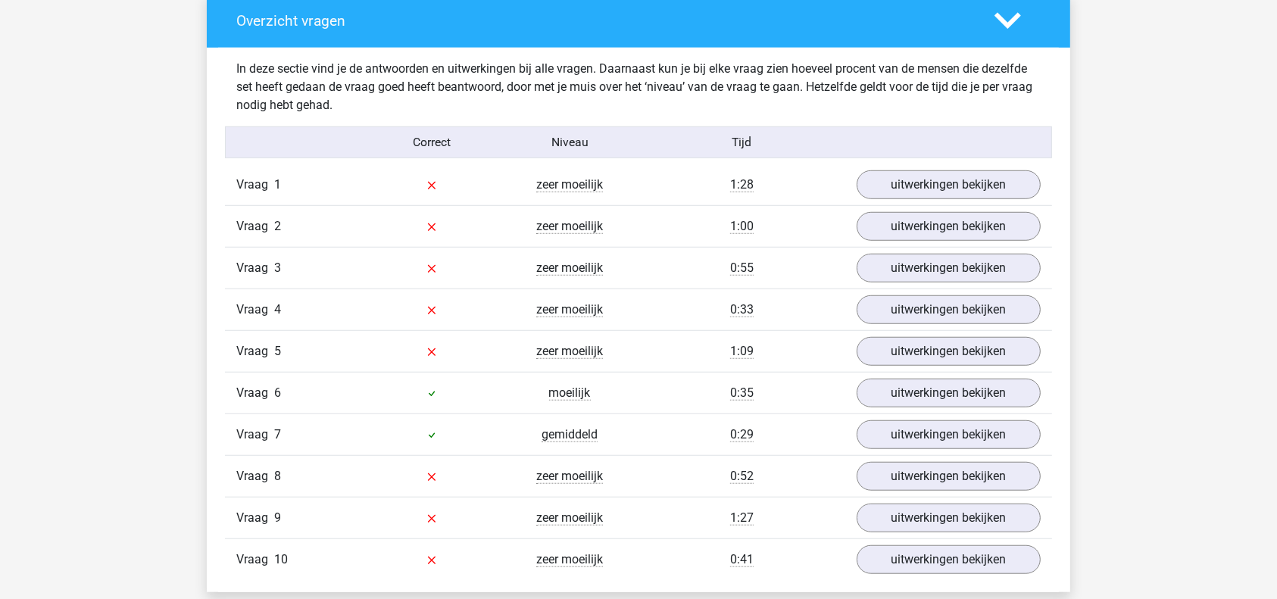
scroll to position [1191, 0]
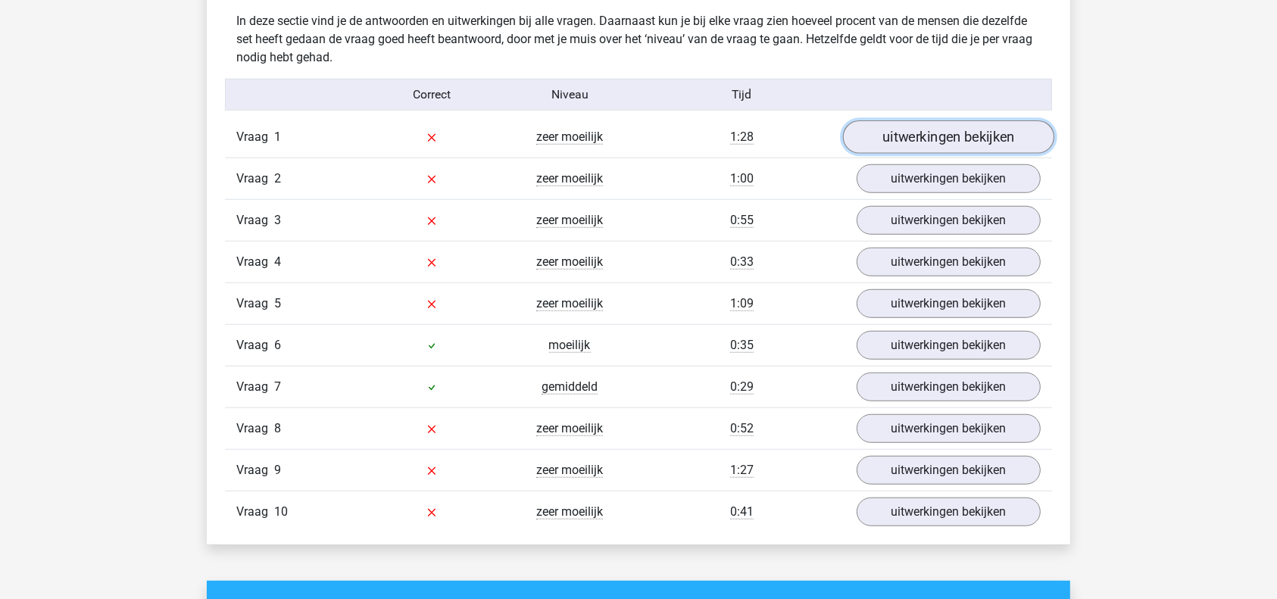
click at [972, 126] on link "uitwerkingen bekijken" at bounding box center [948, 136] width 211 height 33
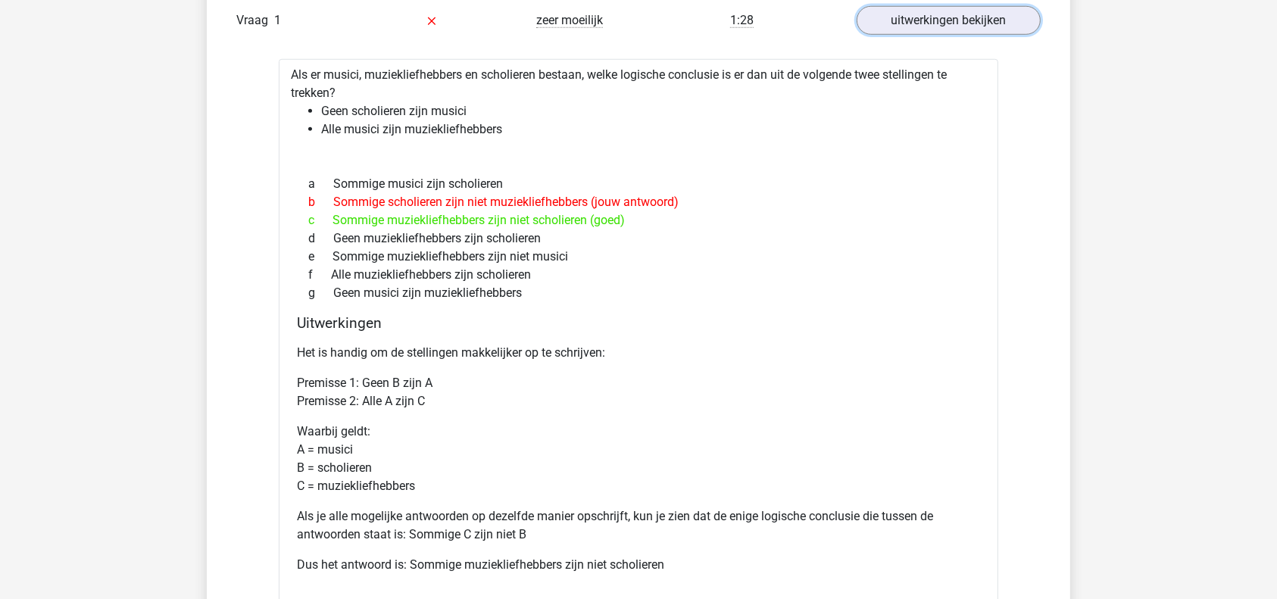
scroll to position [1322, 0]
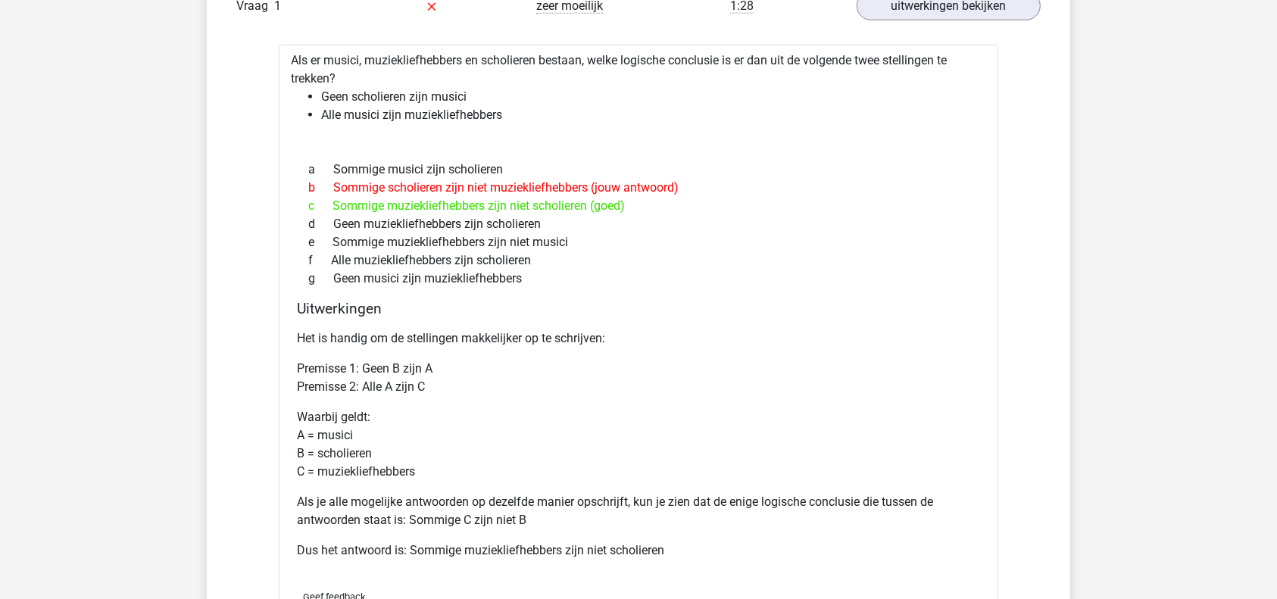
drag, startPoint x: 576, startPoint y: 239, endPoint x: 320, endPoint y: 242, distance: 256.7
click at [320, 242] on div "e Sommige muziekliefhebbers zijn niet musici" at bounding box center [638, 242] width 683 height 18
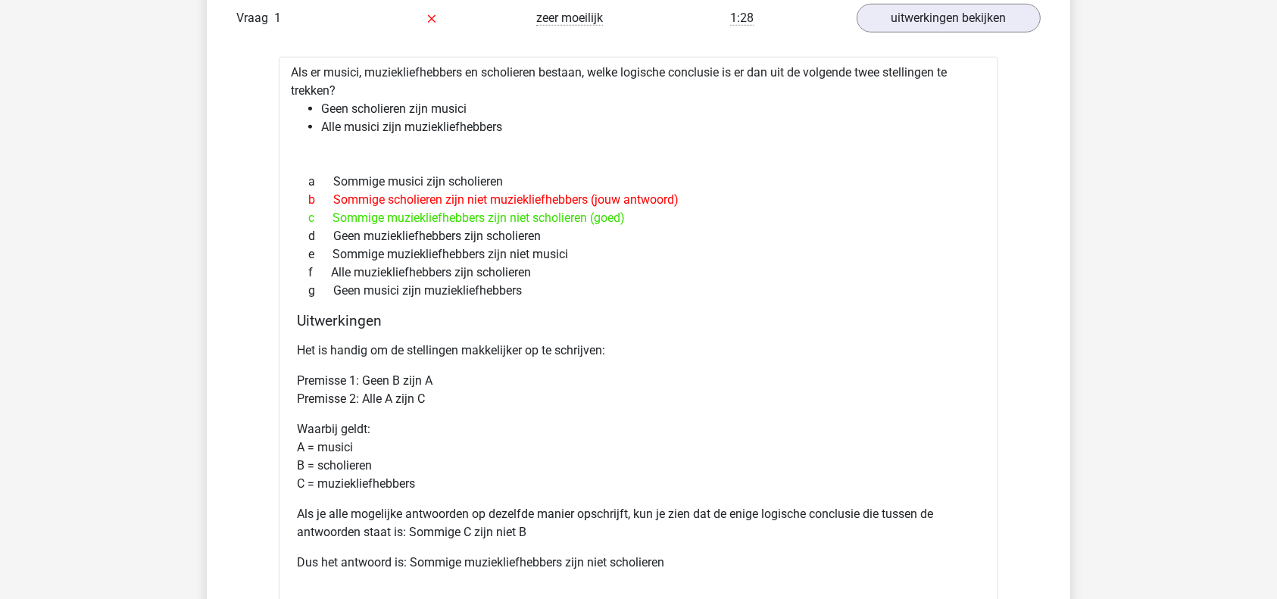
scroll to position [1270, 0]
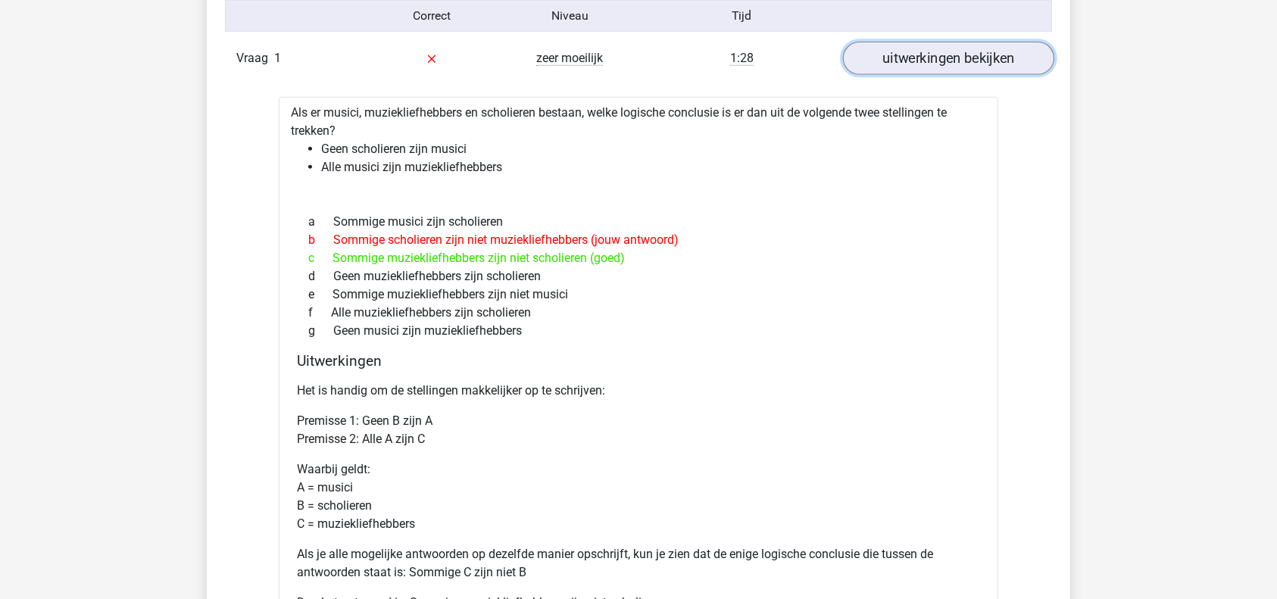
click at [989, 67] on link "uitwerkingen bekijken" at bounding box center [948, 58] width 211 height 33
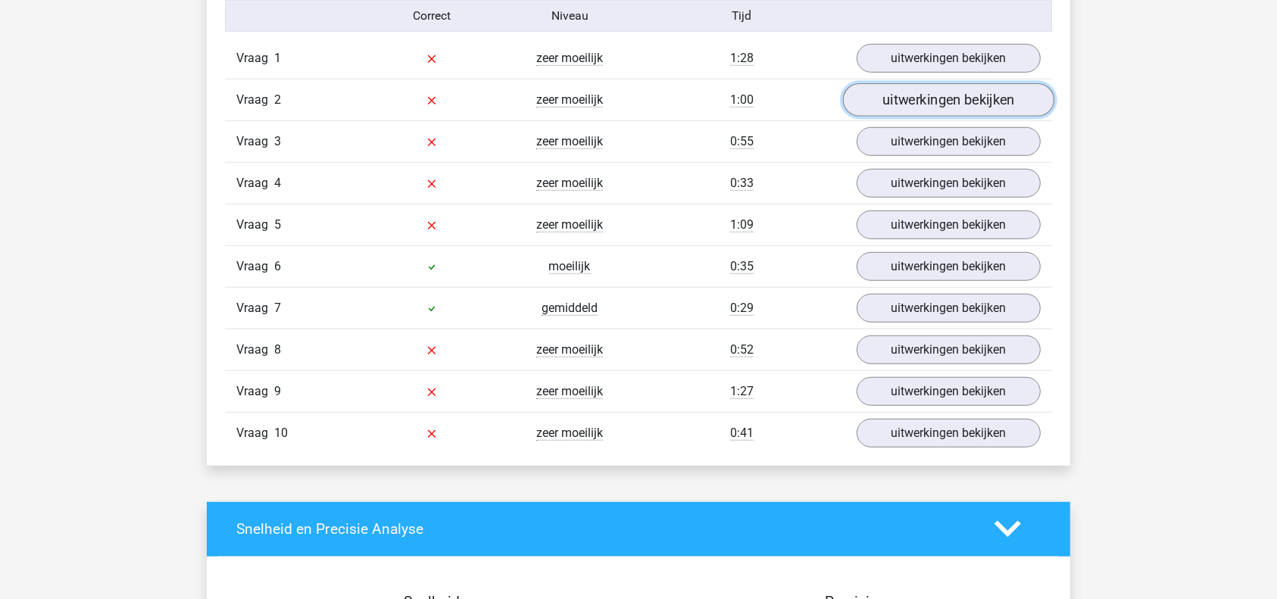
click at [951, 99] on link "uitwerkingen bekijken" at bounding box center [948, 99] width 211 height 33
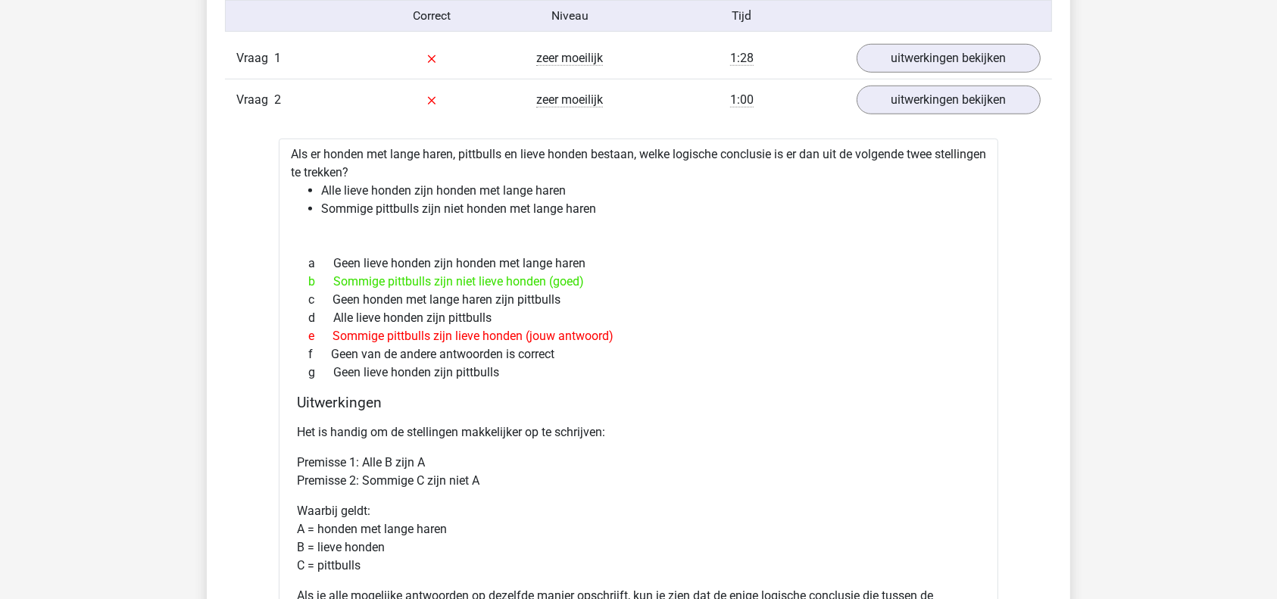
click at [933, 114] on div "Vraag 2 zeer moeilijk 1:00 uitwerkingen bekijken" at bounding box center [638, 100] width 827 height 42
click at [926, 93] on link "uitwerkingen bekijken" at bounding box center [948, 99] width 211 height 33
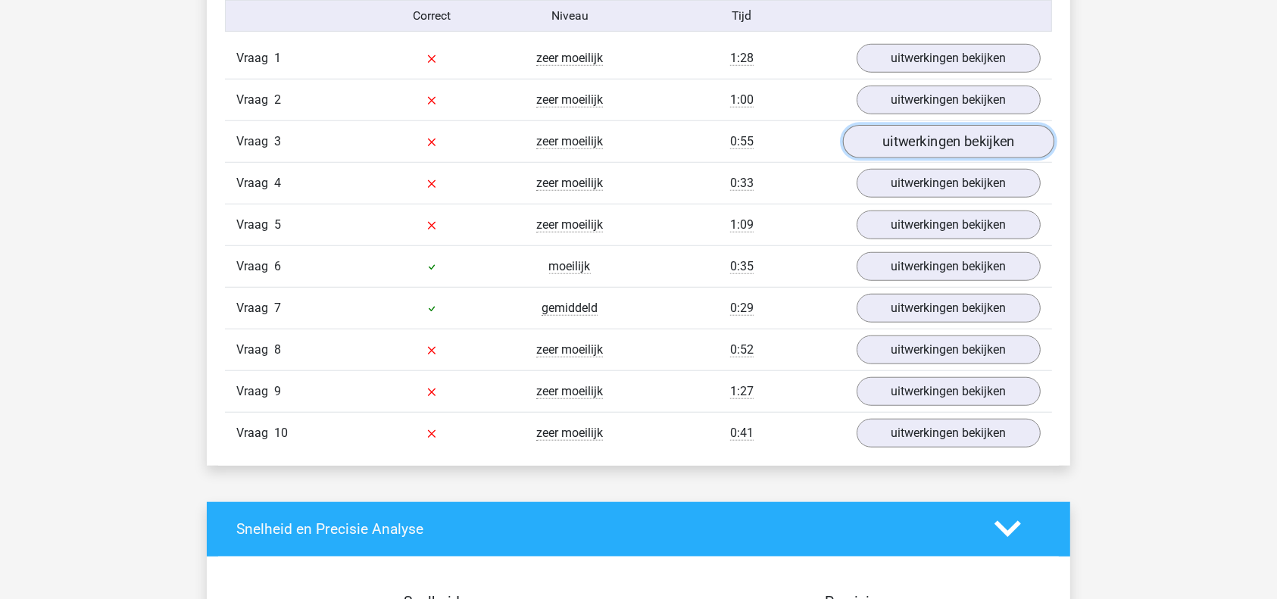
click at [932, 127] on link "uitwerkingen bekijken" at bounding box center [948, 141] width 211 height 33
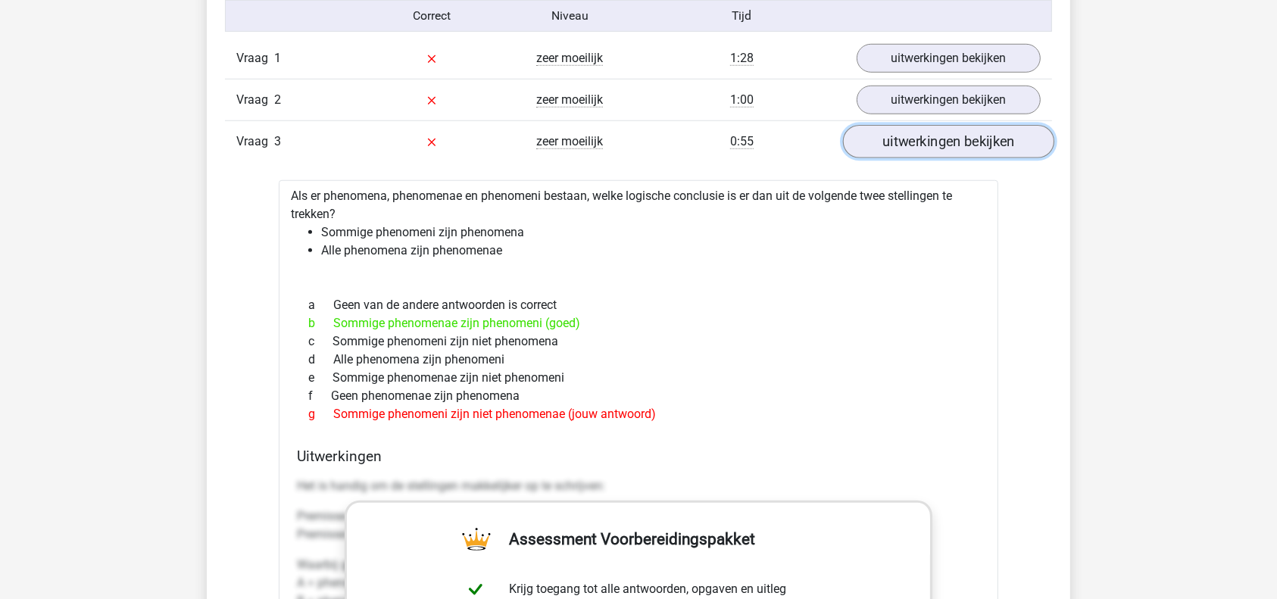
click at [945, 142] on link "uitwerkingen bekijken" at bounding box center [948, 141] width 211 height 33
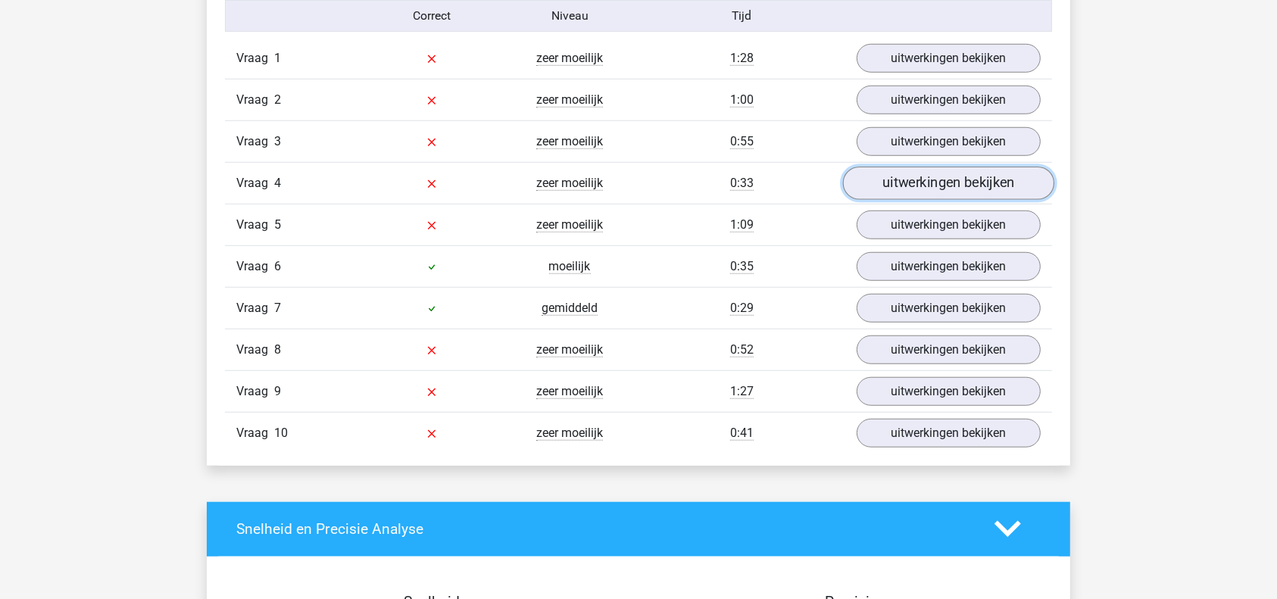
click at [945, 182] on link "uitwerkingen bekijken" at bounding box center [948, 183] width 211 height 33
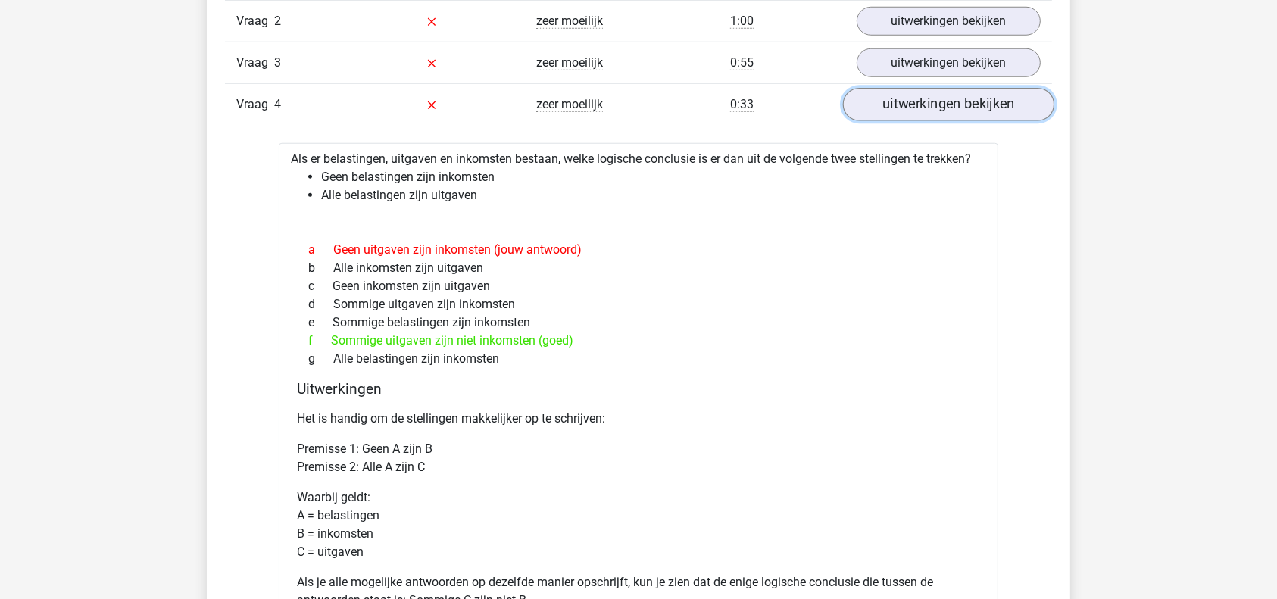
scroll to position [1351, 0]
click at [920, 108] on link "uitwerkingen bekijken" at bounding box center [948, 102] width 211 height 33
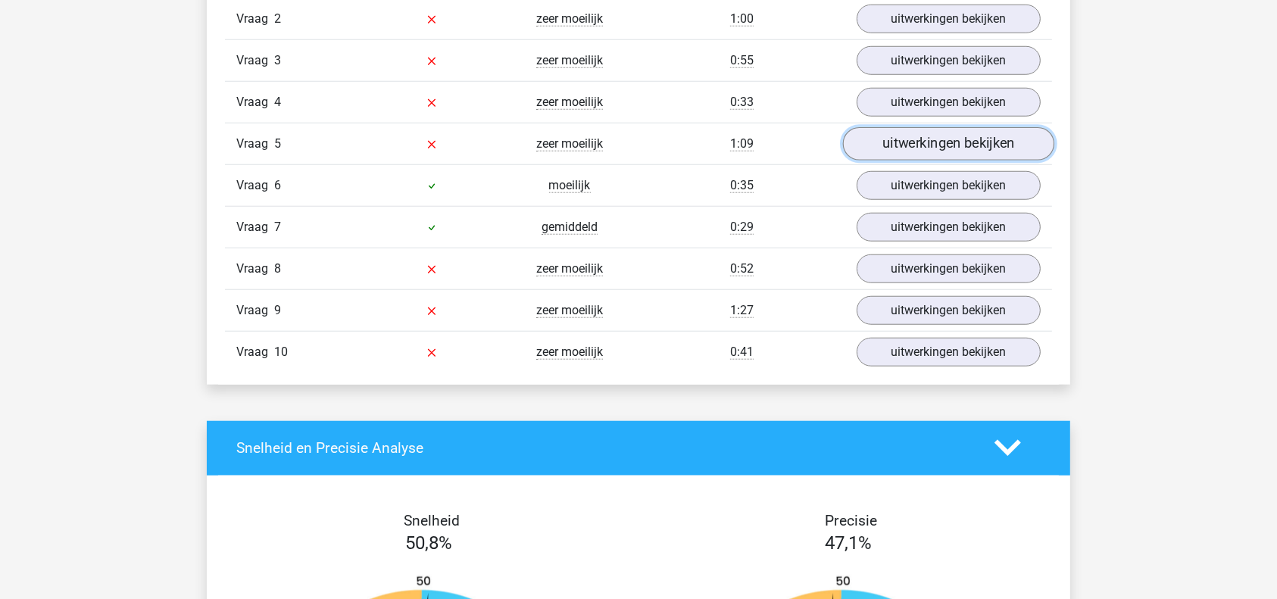
click at [925, 144] on link "uitwerkingen bekijken" at bounding box center [948, 143] width 211 height 33
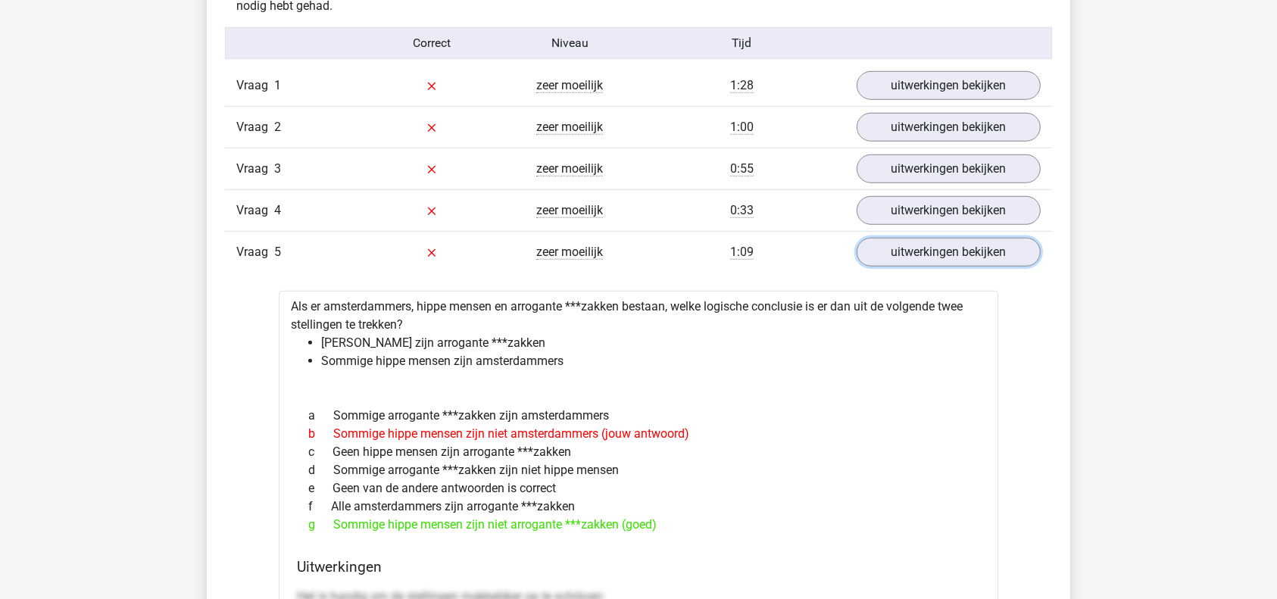
scroll to position [1223, 0]
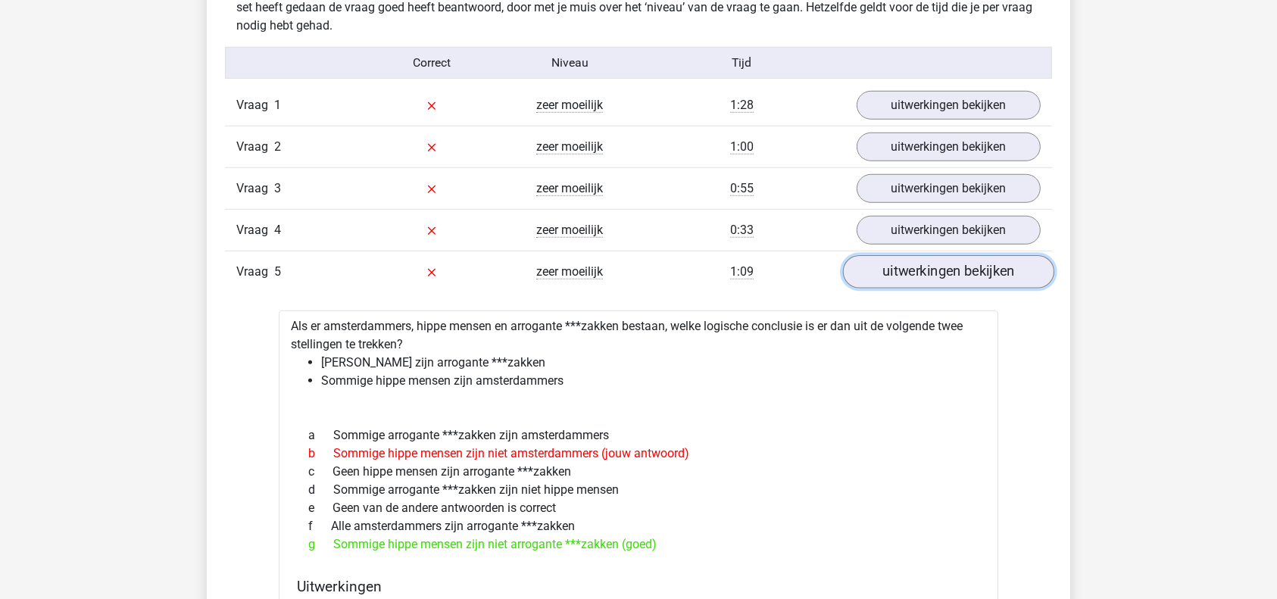
click at [941, 264] on link "uitwerkingen bekijken" at bounding box center [948, 271] width 211 height 33
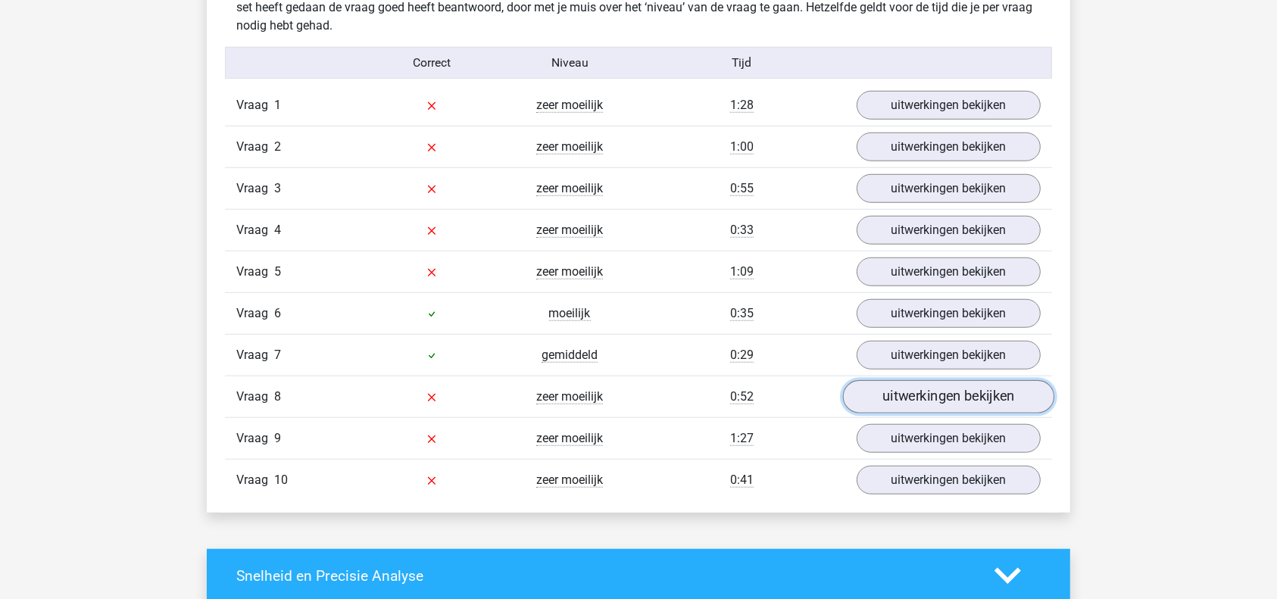
click at [899, 391] on link "uitwerkingen bekijken" at bounding box center [948, 396] width 211 height 33
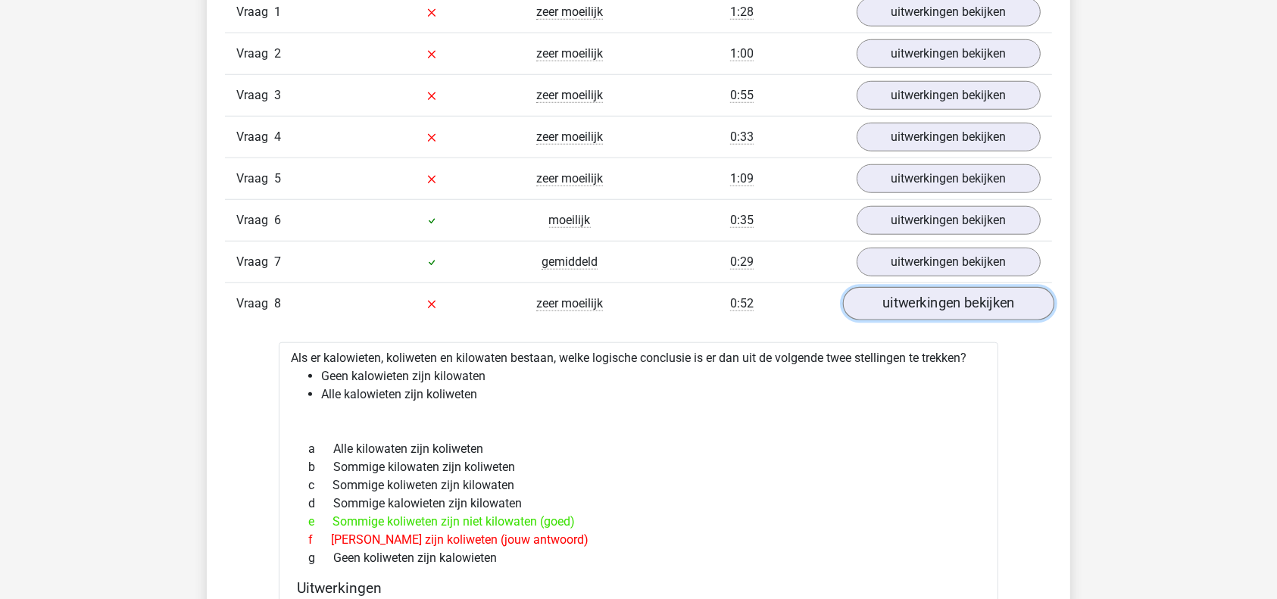
scroll to position [1344, 0]
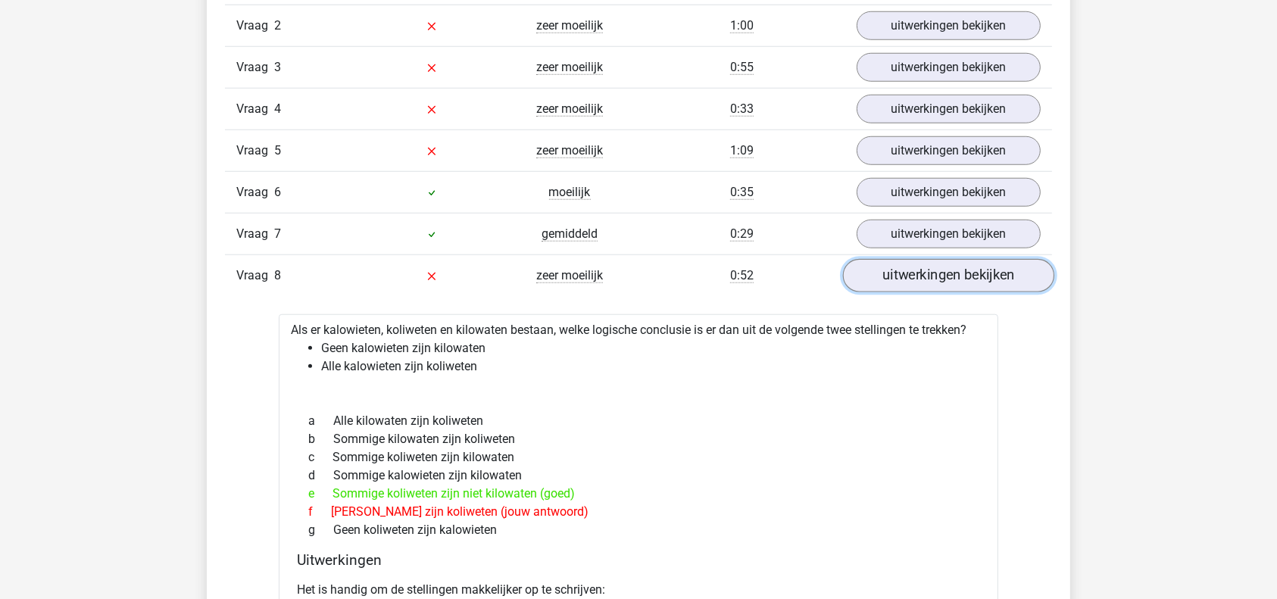
click at [991, 269] on link "uitwerkingen bekijken" at bounding box center [948, 275] width 211 height 33
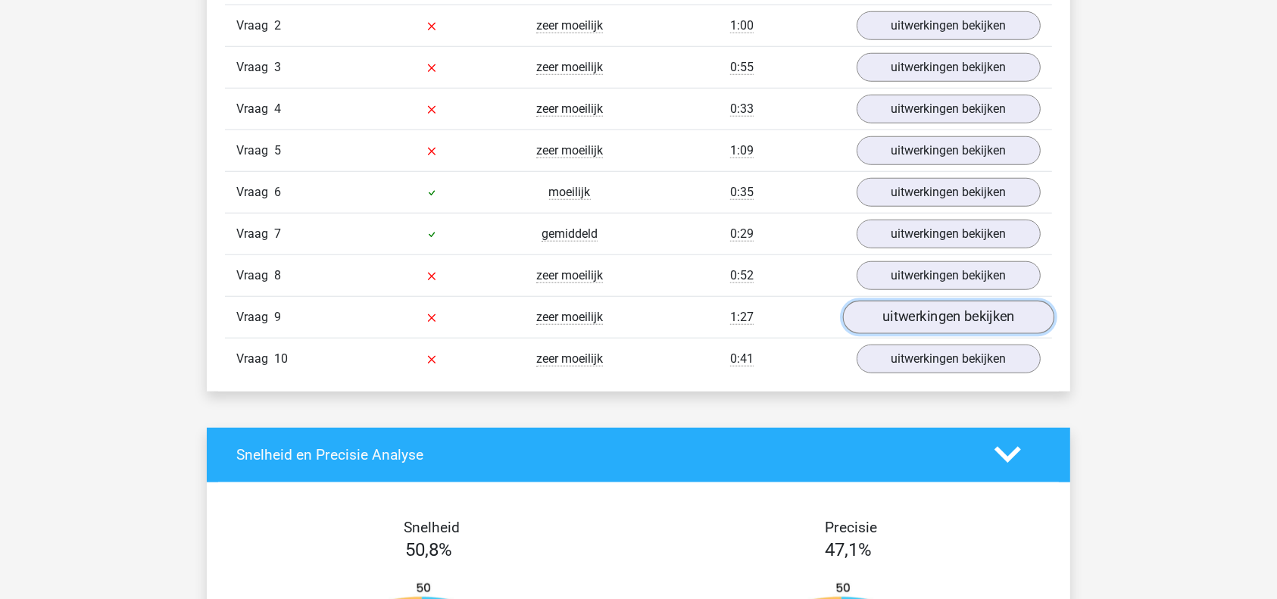
click at [928, 317] on link "uitwerkingen bekijken" at bounding box center [948, 317] width 211 height 33
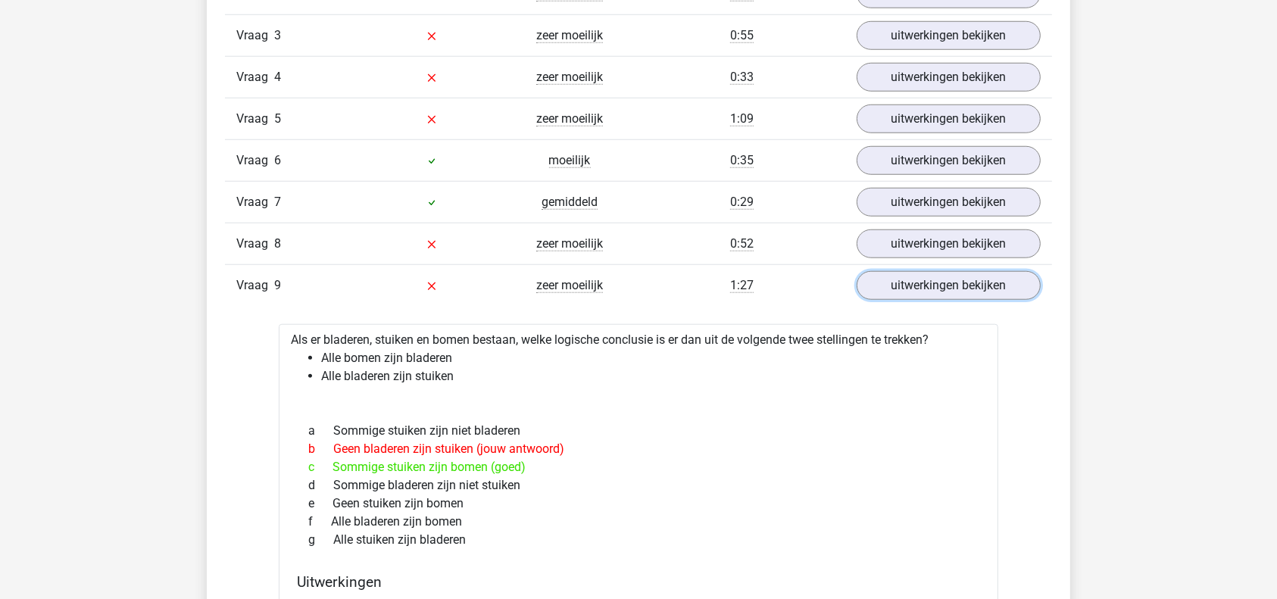
scroll to position [1391, 0]
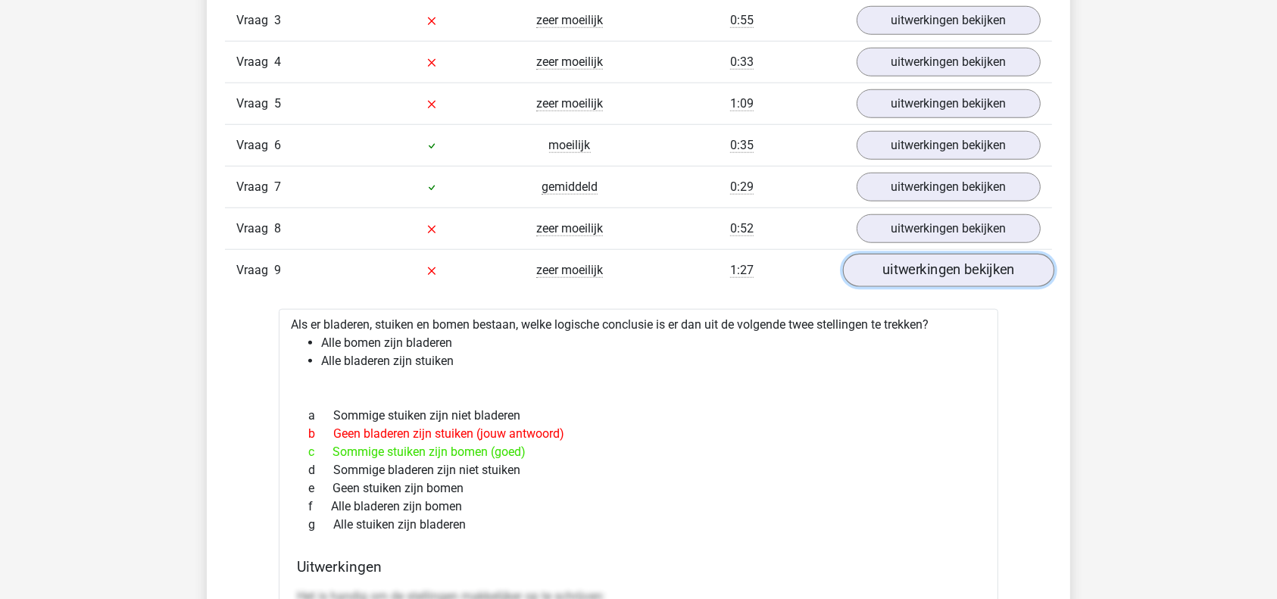
click at [1020, 270] on link "uitwerkingen bekijken" at bounding box center [948, 270] width 211 height 33
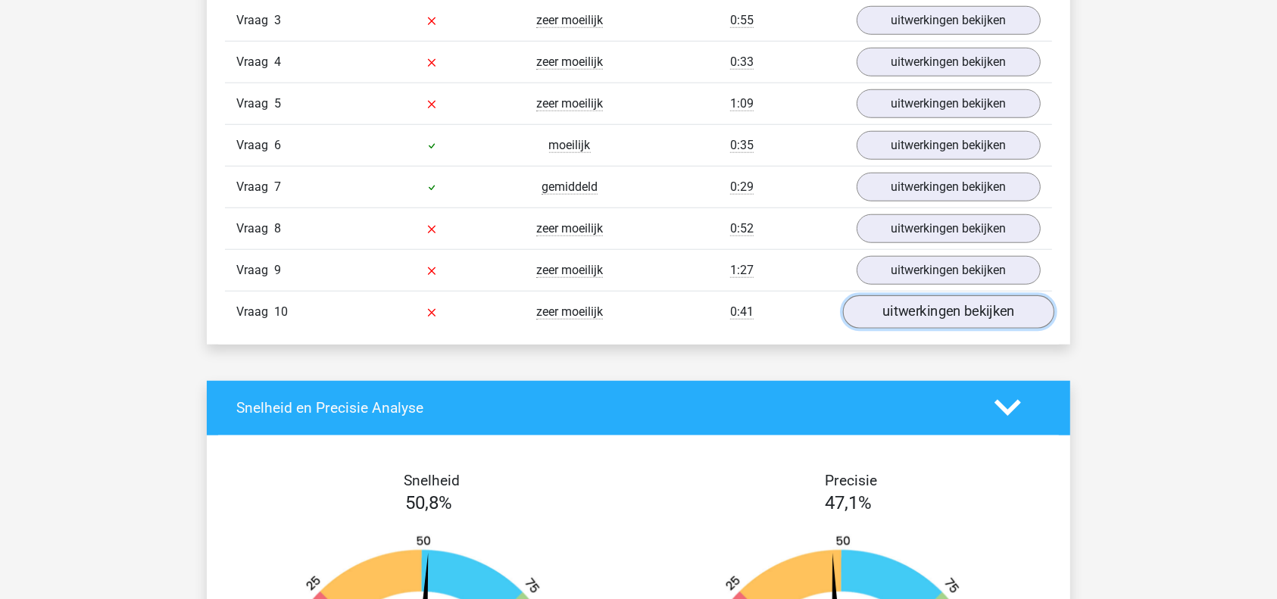
click at [957, 317] on link "uitwerkingen bekijken" at bounding box center [948, 311] width 211 height 33
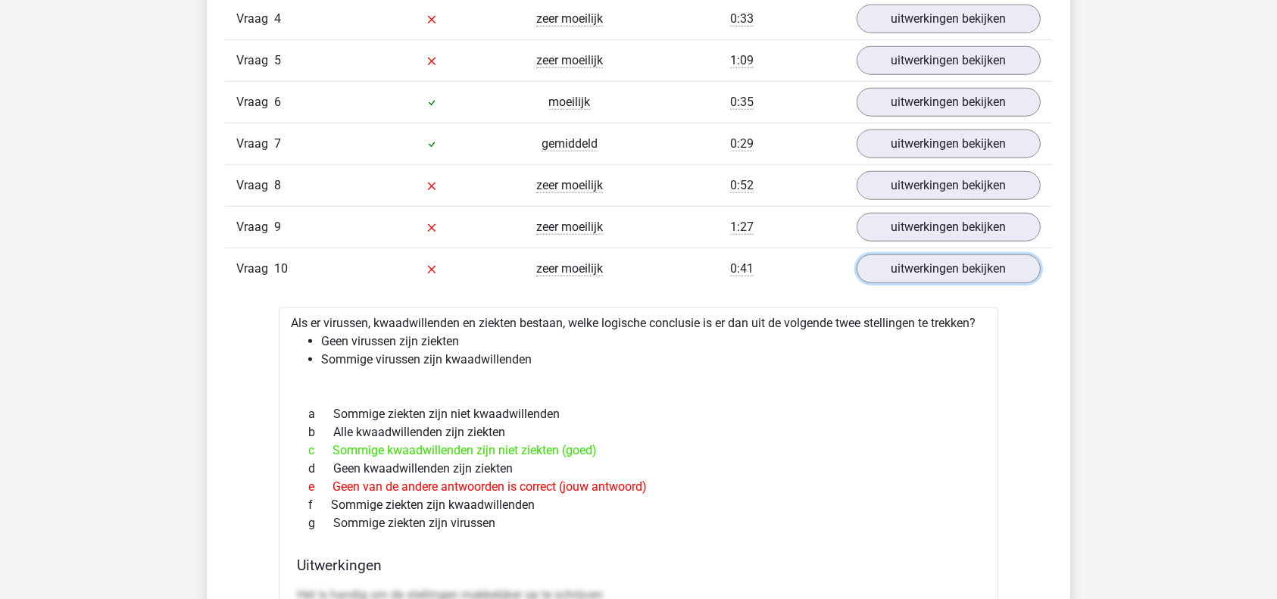
scroll to position [1449, 0]
